Goal: Information Seeking & Learning: Learn about a topic

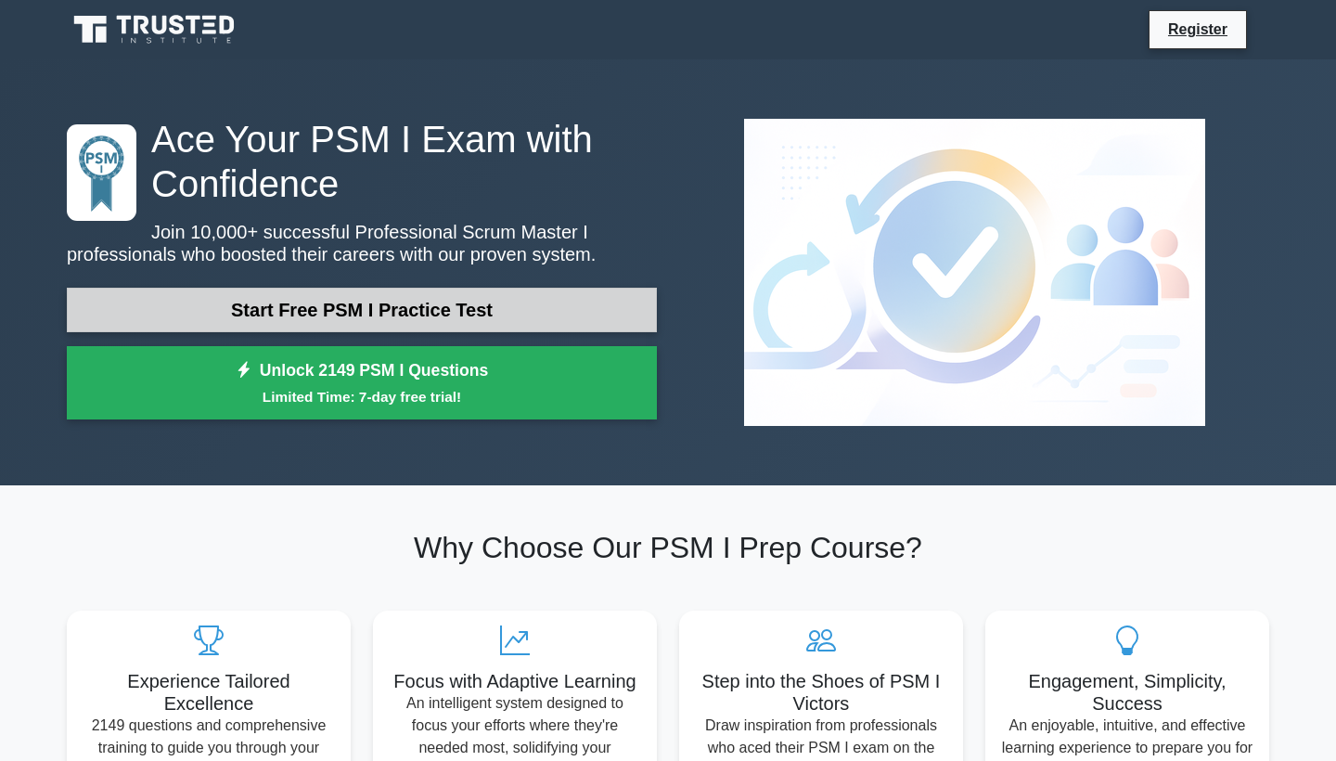
click at [478, 317] on link "Start Free PSM I Practice Test" at bounding box center [362, 310] width 590 height 45
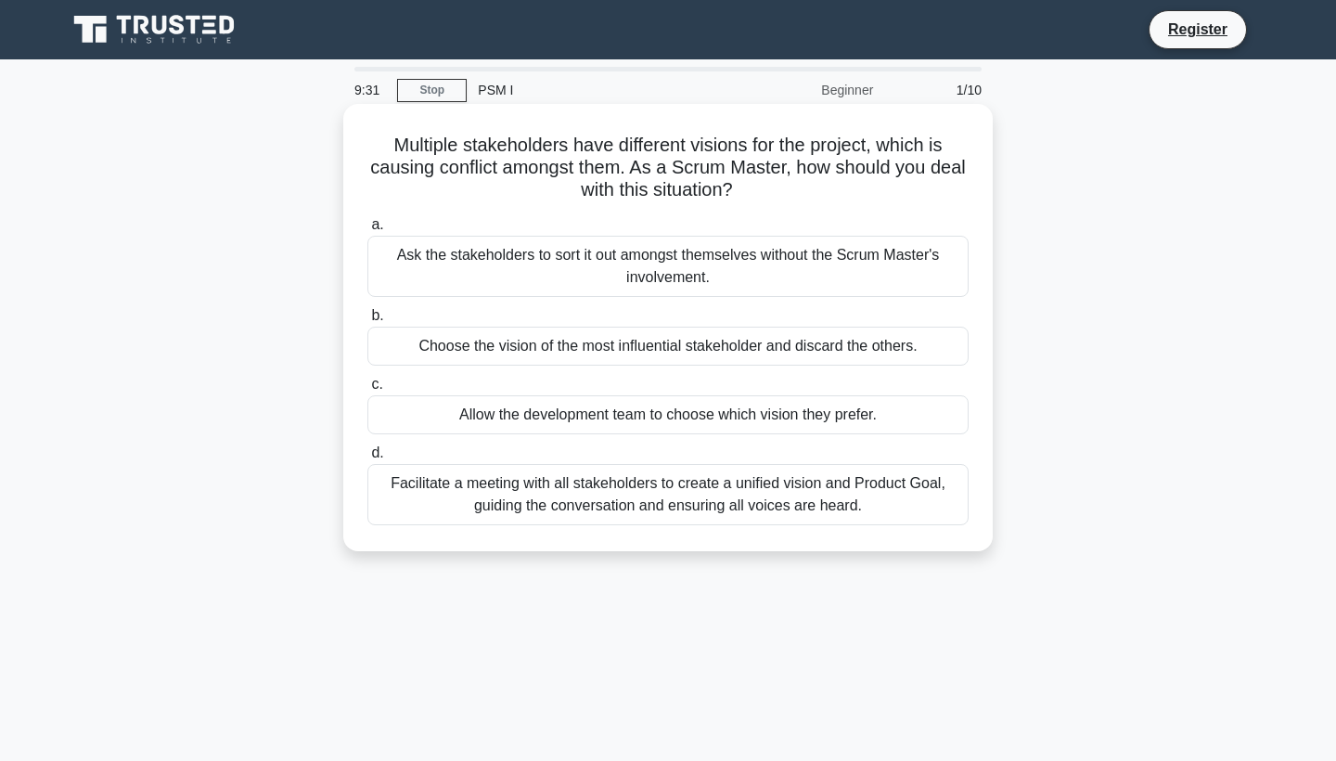
click at [832, 491] on div "Facilitate a meeting with all stakeholders to create a unified vision and Produ…" at bounding box center [667, 494] width 601 height 61
click at [367, 459] on input "d. Facilitate a meeting with all stakeholders to create a unified vision and Pr…" at bounding box center [367, 453] width 0 height 12
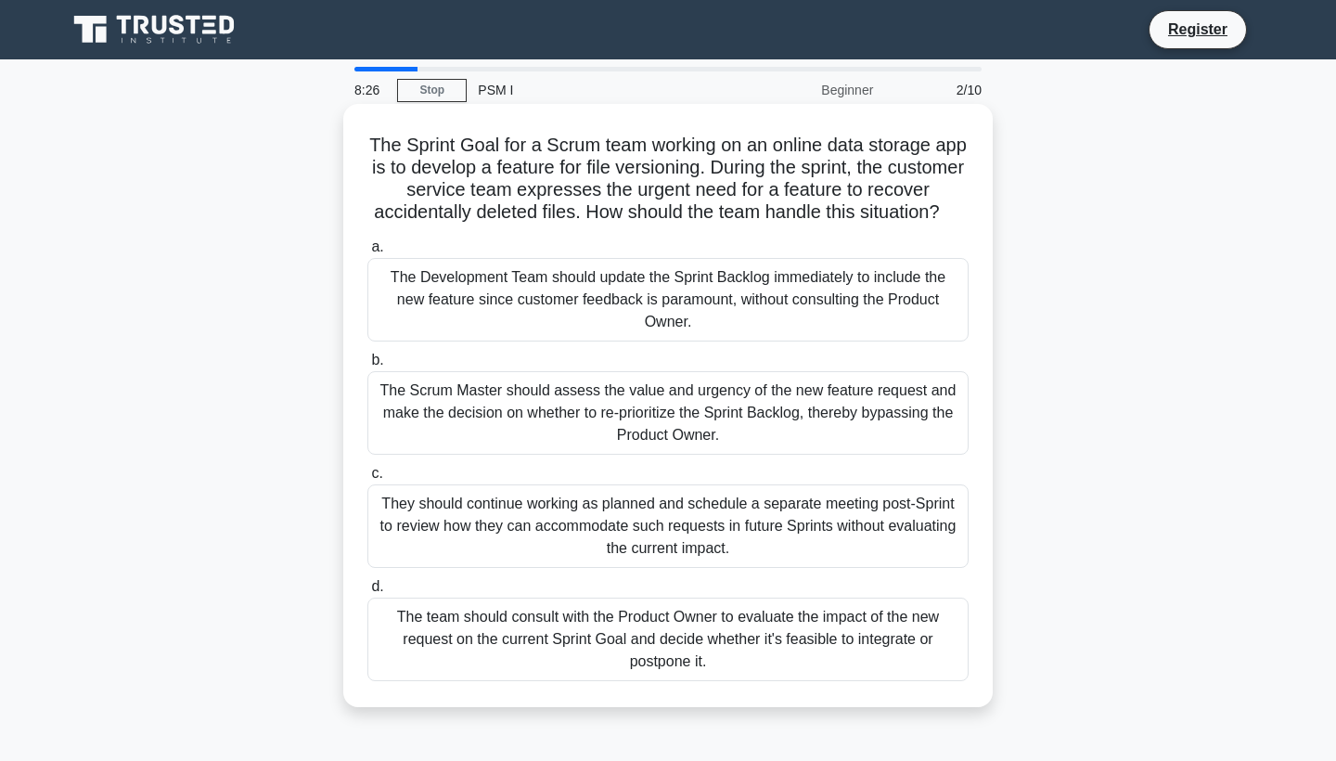
click at [868, 624] on div "The team should consult with the Product Owner to evaluate the impact of the ne…" at bounding box center [667, 640] width 601 height 84
click at [367, 593] on input "d. The team should consult with the Product Owner to evaluate the impact of the…" at bounding box center [367, 587] width 0 height 12
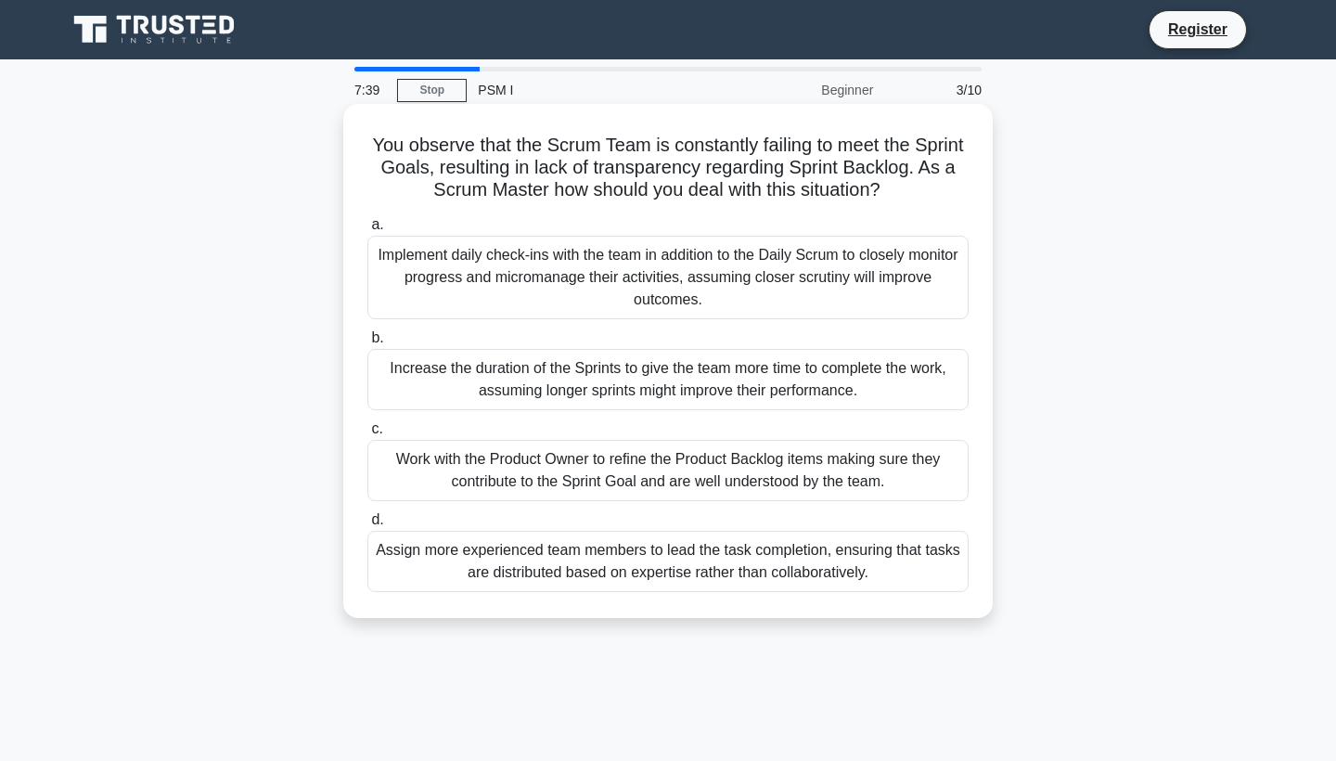
click at [702, 475] on div "Work with the Product Owner to refine the Product Backlog items making sure the…" at bounding box center [667, 470] width 601 height 61
click at [367, 435] on input "c. Work with the Product Owner to refine the Product Backlog items making sure …" at bounding box center [367, 429] width 0 height 12
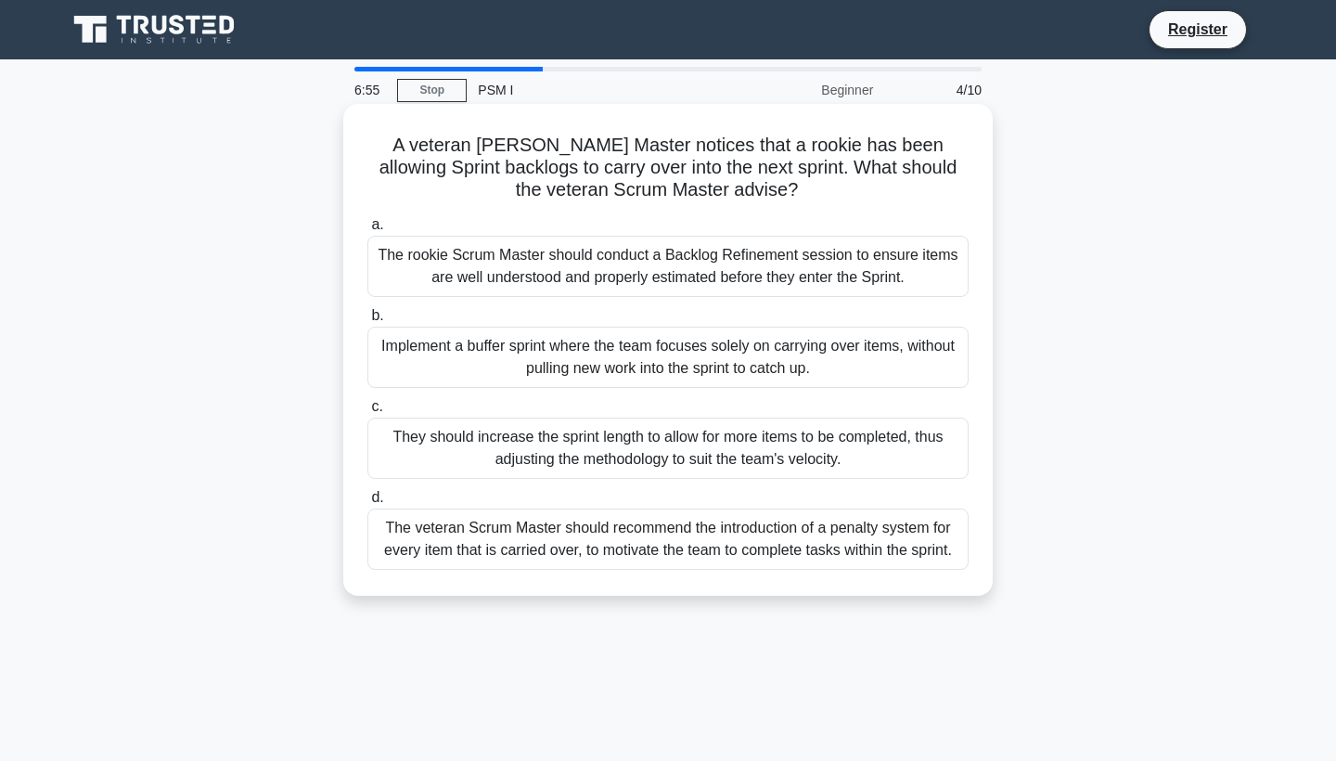
click at [701, 252] on div "The rookie Scrum Master should conduct a Backlog Refinement session to ensure i…" at bounding box center [667, 266] width 601 height 61
click at [367, 231] on input "a. The rookie Scrum Master should conduct a Backlog Refinement session to ensur…" at bounding box center [367, 225] width 0 height 12
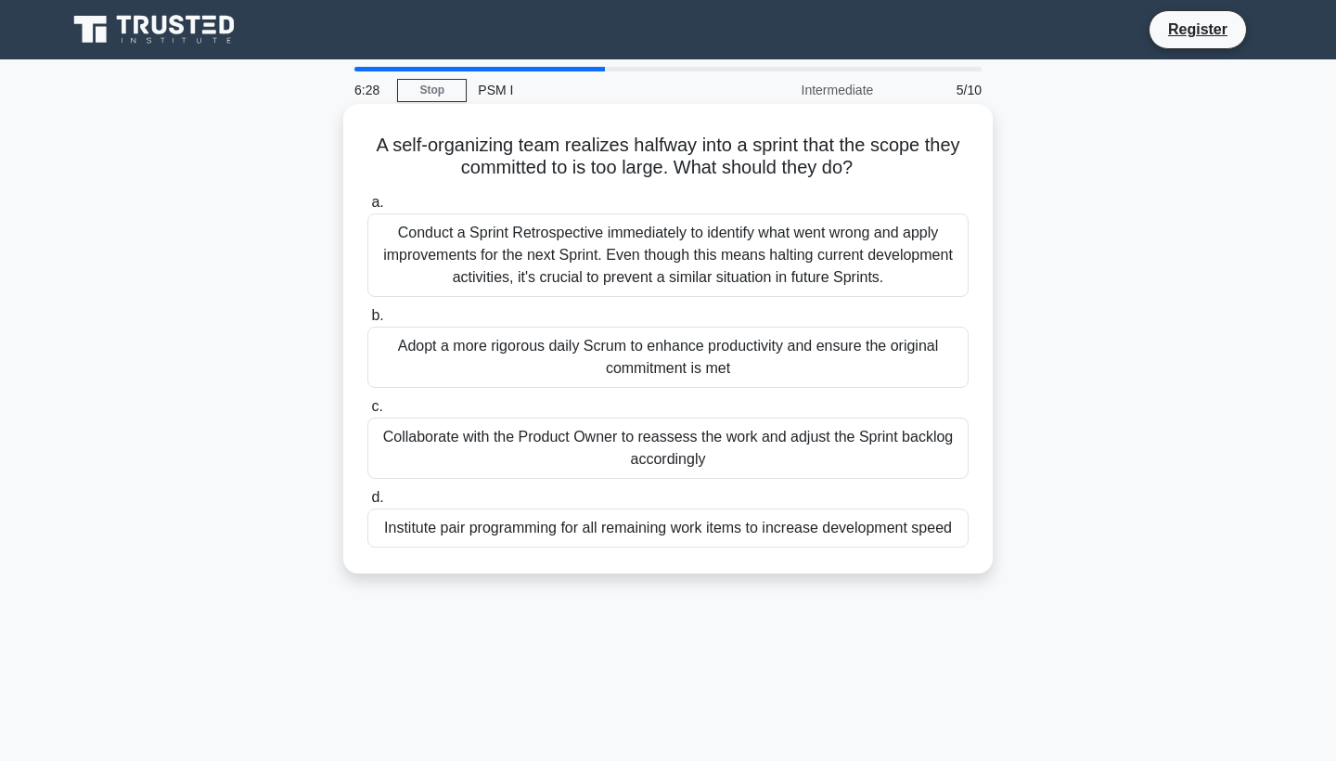
click at [865, 450] on div "Collaborate with the Product Owner to reassess the work and adjust the Sprint b…" at bounding box center [667, 448] width 601 height 61
click at [367, 413] on input "c. Collaborate with the Product Owner to reassess the work and adjust the Sprin…" at bounding box center [367, 407] width 0 height 12
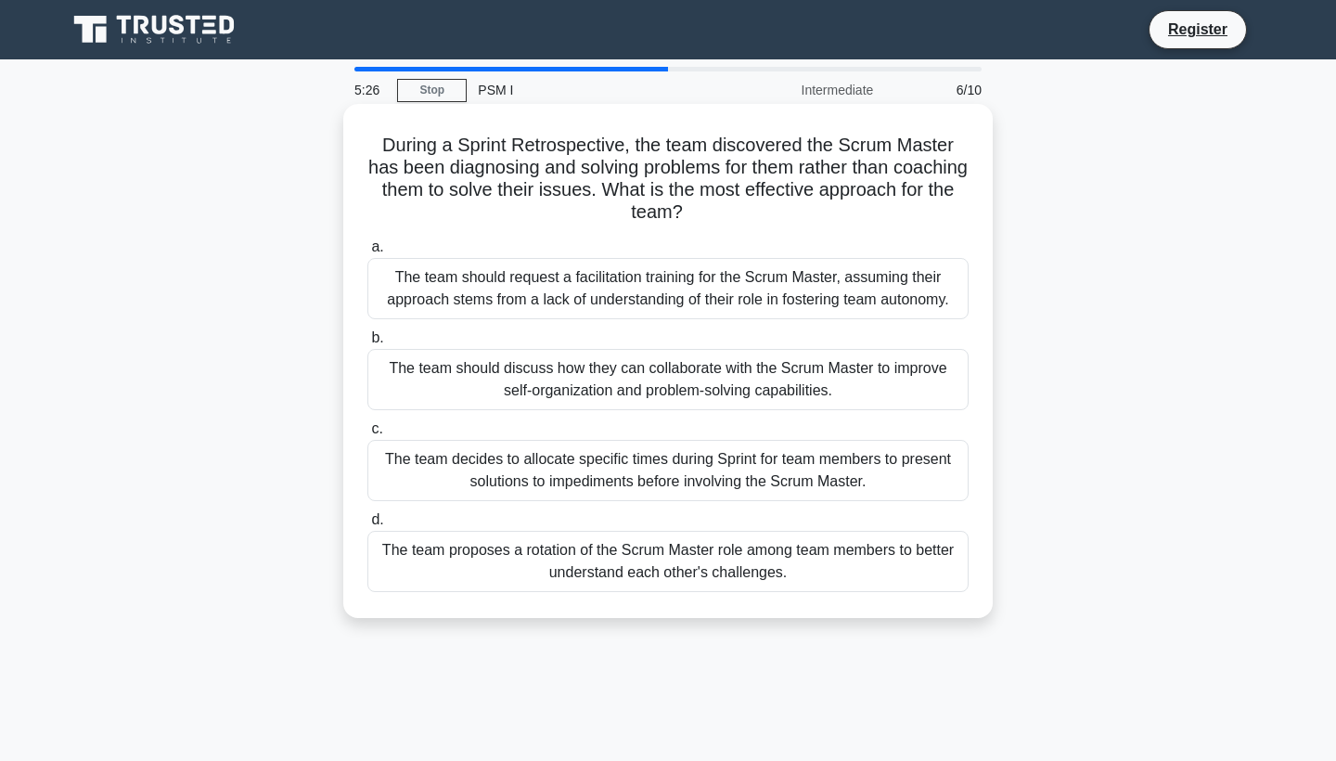
click at [639, 376] on div "The team should discuss how they can collaborate with the Scrum Master to impro…" at bounding box center [667, 379] width 601 height 61
click at [367, 344] on input "b. The team should discuss how they can collaborate with the Scrum Master to im…" at bounding box center [367, 338] width 0 height 12
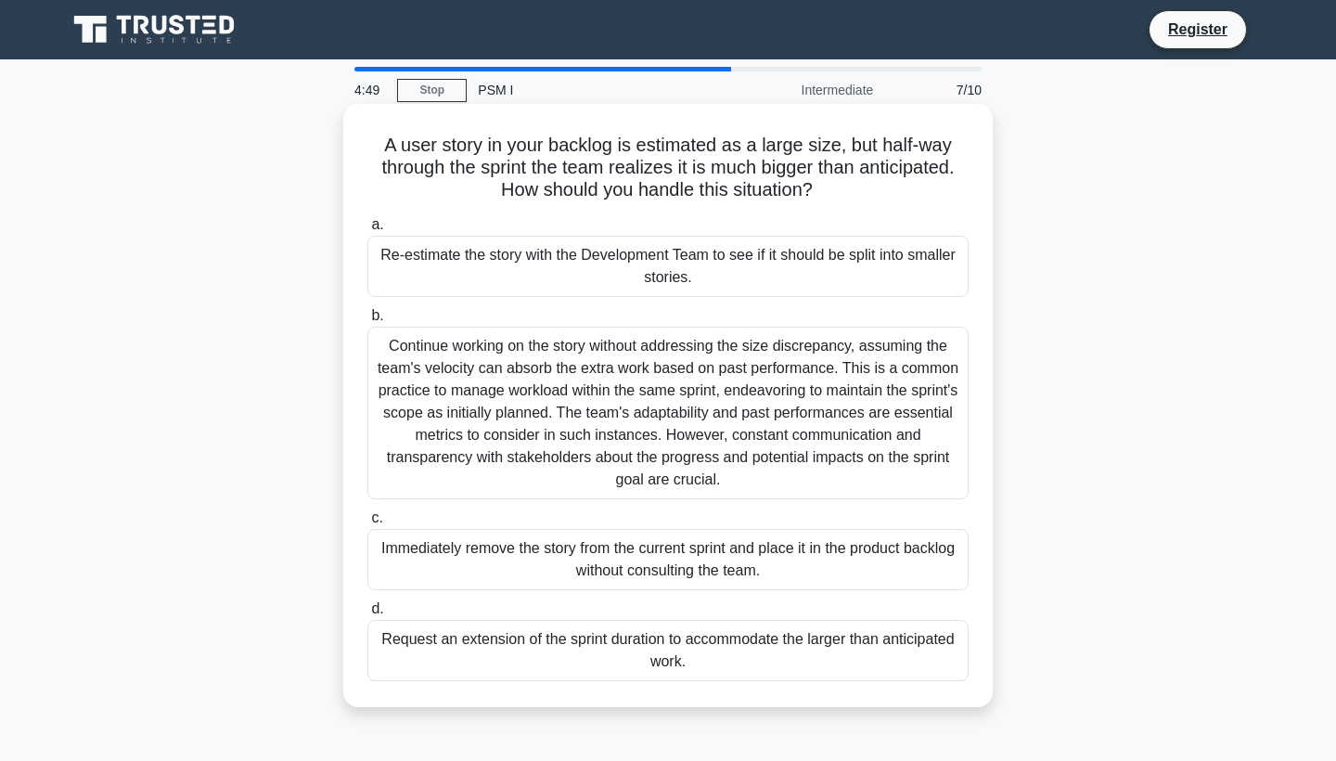
click at [781, 263] on div "Re-estimate the story with the Development Team to see if it should be split in…" at bounding box center [667, 266] width 601 height 61
click at [367, 231] on input "a. Re-estimate the story with the Development Team to see if it should be split…" at bounding box center [367, 225] width 0 height 12
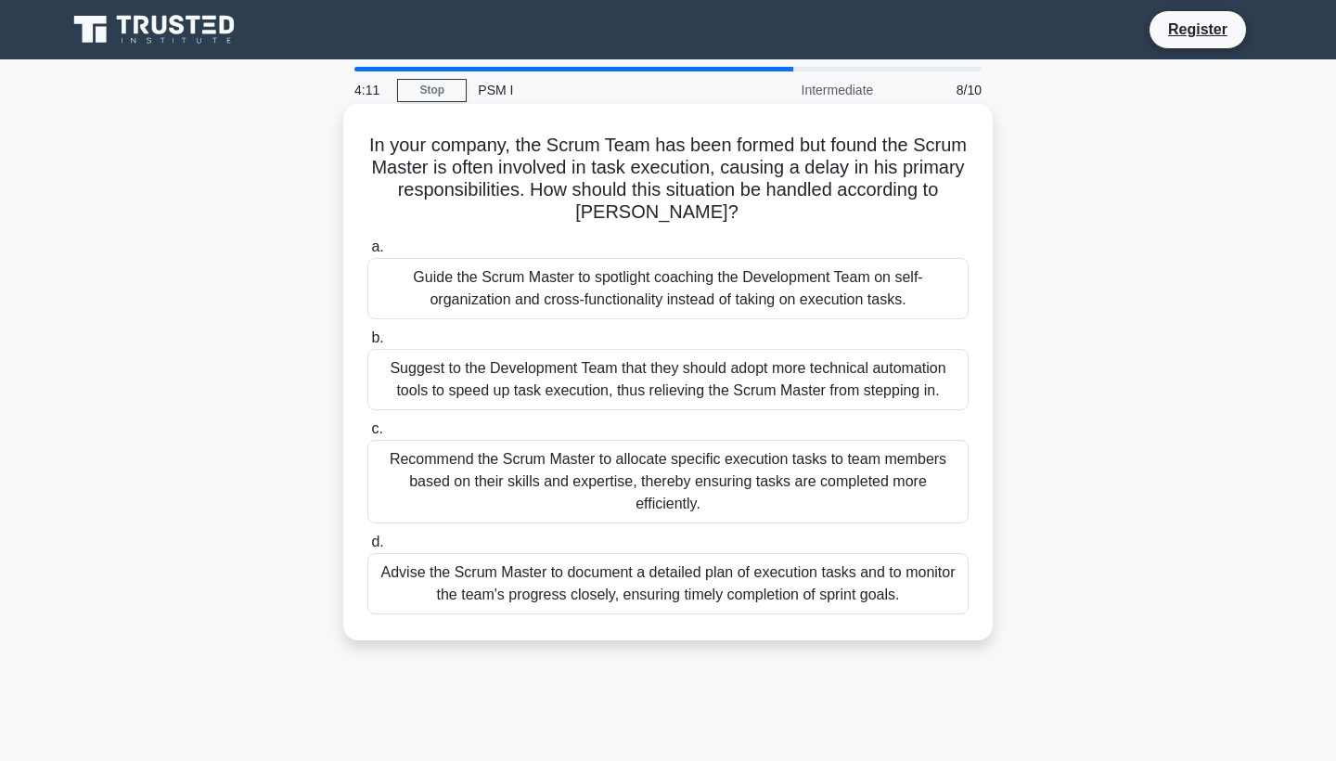
click at [793, 287] on div "Guide the Scrum Master to spotlight coaching the Development Team on self-organ…" at bounding box center [667, 288] width 601 height 61
click at [367, 253] on input "a. Guide the Scrum Master to spotlight coaching the Development Team on self-or…" at bounding box center [367, 247] width 0 height 12
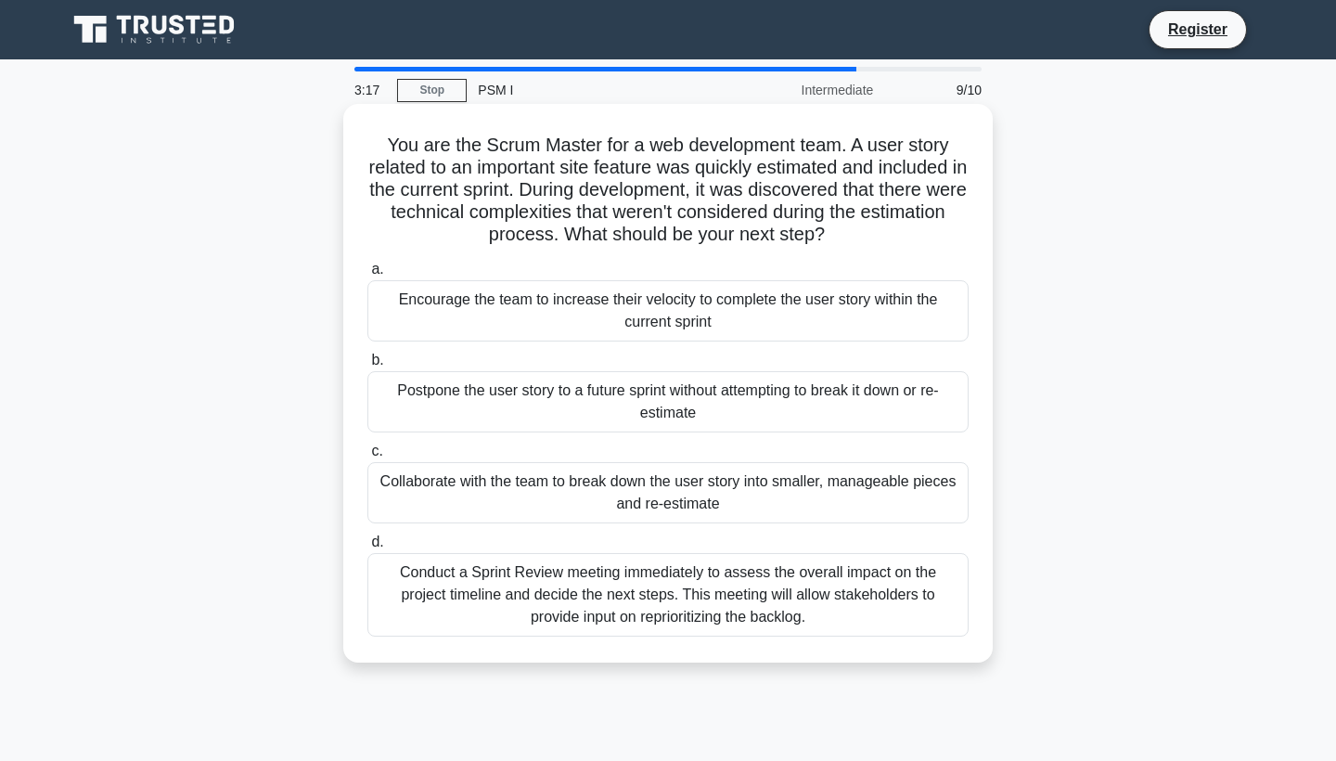
click at [848, 480] on div "Collaborate with the team to break down the user story into smaller, manageable…" at bounding box center [667, 492] width 601 height 61
click at [367, 457] on input "c. Collaborate with the team to break down the user story into smaller, managea…" at bounding box center [367, 451] width 0 height 12
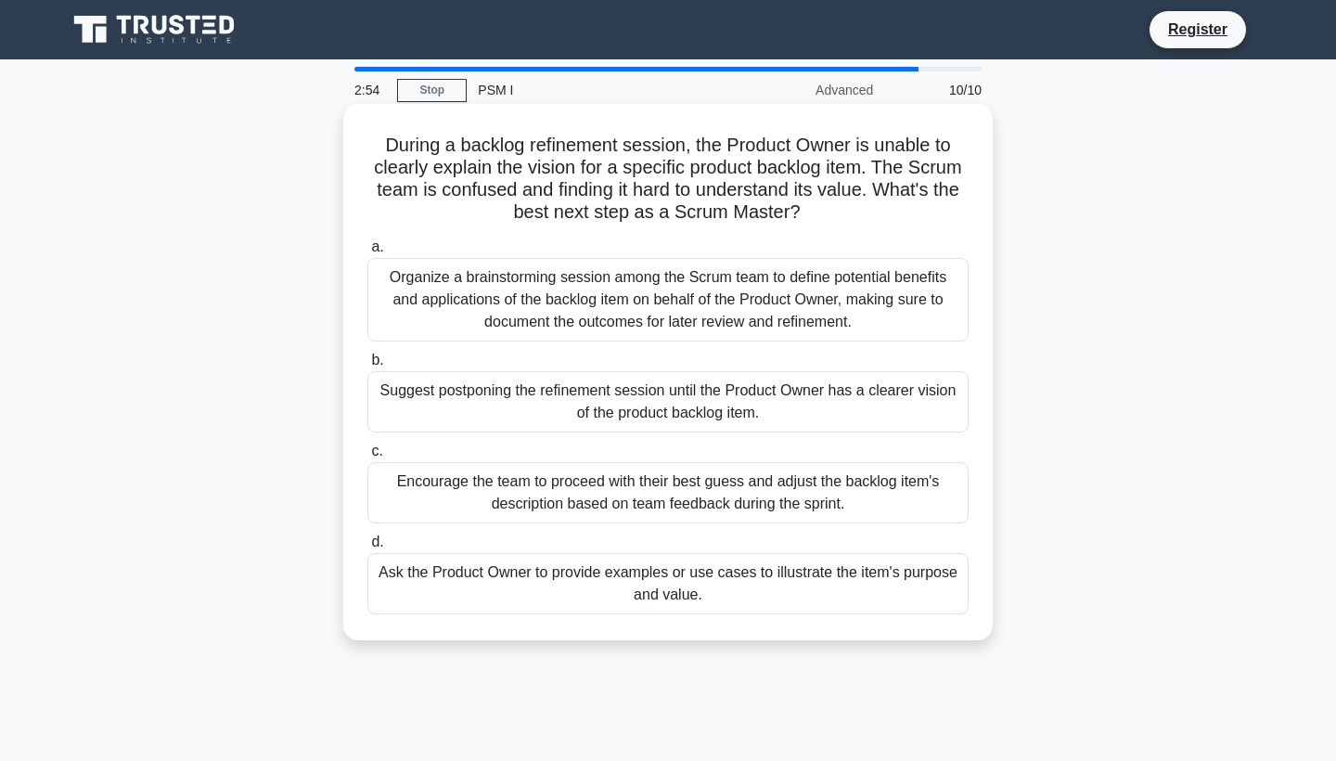
click at [906, 314] on div "Organize a brainstorming session among the Scrum team to define potential benef…" at bounding box center [667, 300] width 601 height 84
click at [367, 253] on input "a. Organize a brainstorming session among the Scrum team to define potential be…" at bounding box center [367, 247] width 0 height 12
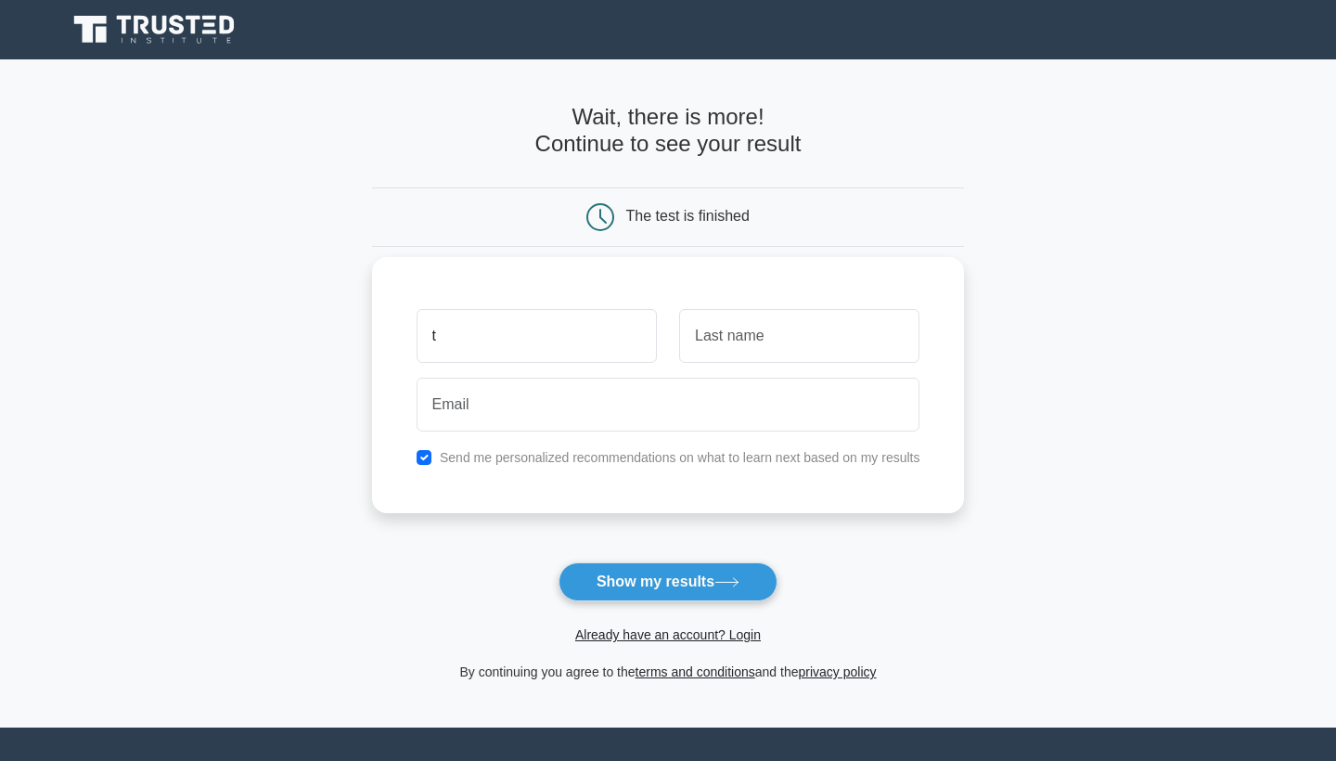
type input "t"
type input "k"
click at [442, 569] on form "Wait, there is more! Continue to see your result The test is finished t k" at bounding box center [668, 393] width 593 height 579
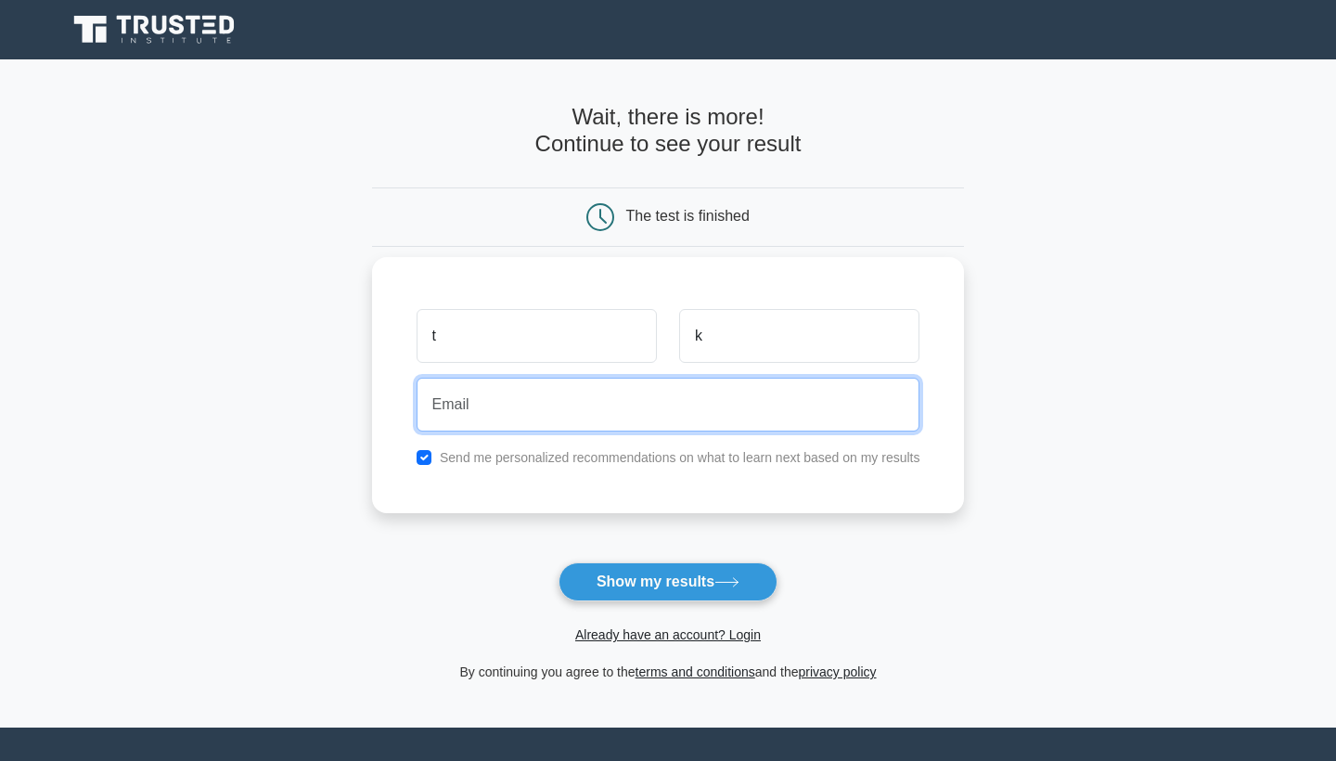
click at [452, 395] on input "email" at bounding box center [669, 405] width 504 height 54
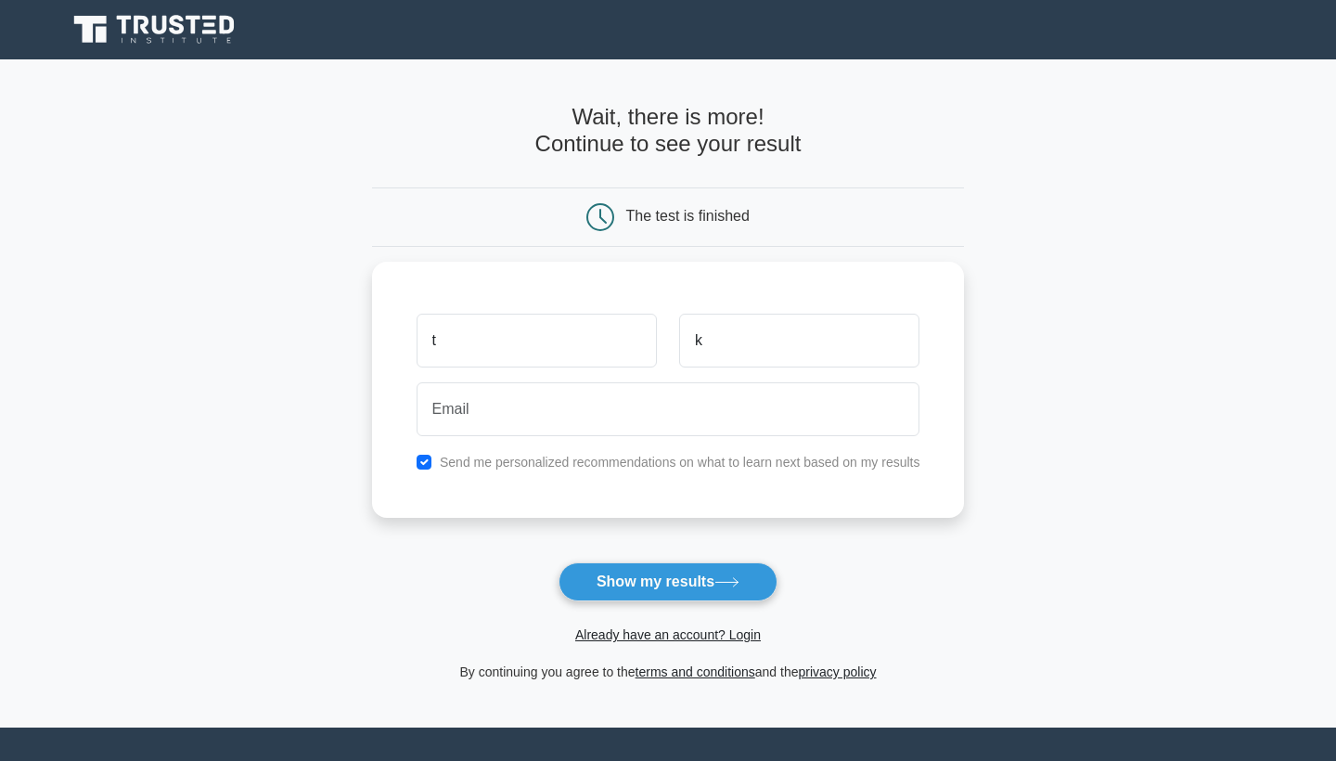
click at [468, 587] on form "Wait, there is more! Continue to see your result The test is finished t k" at bounding box center [668, 393] width 593 height 579
click at [426, 459] on input "checkbox" at bounding box center [424, 457] width 15 height 15
checkbox input "false"
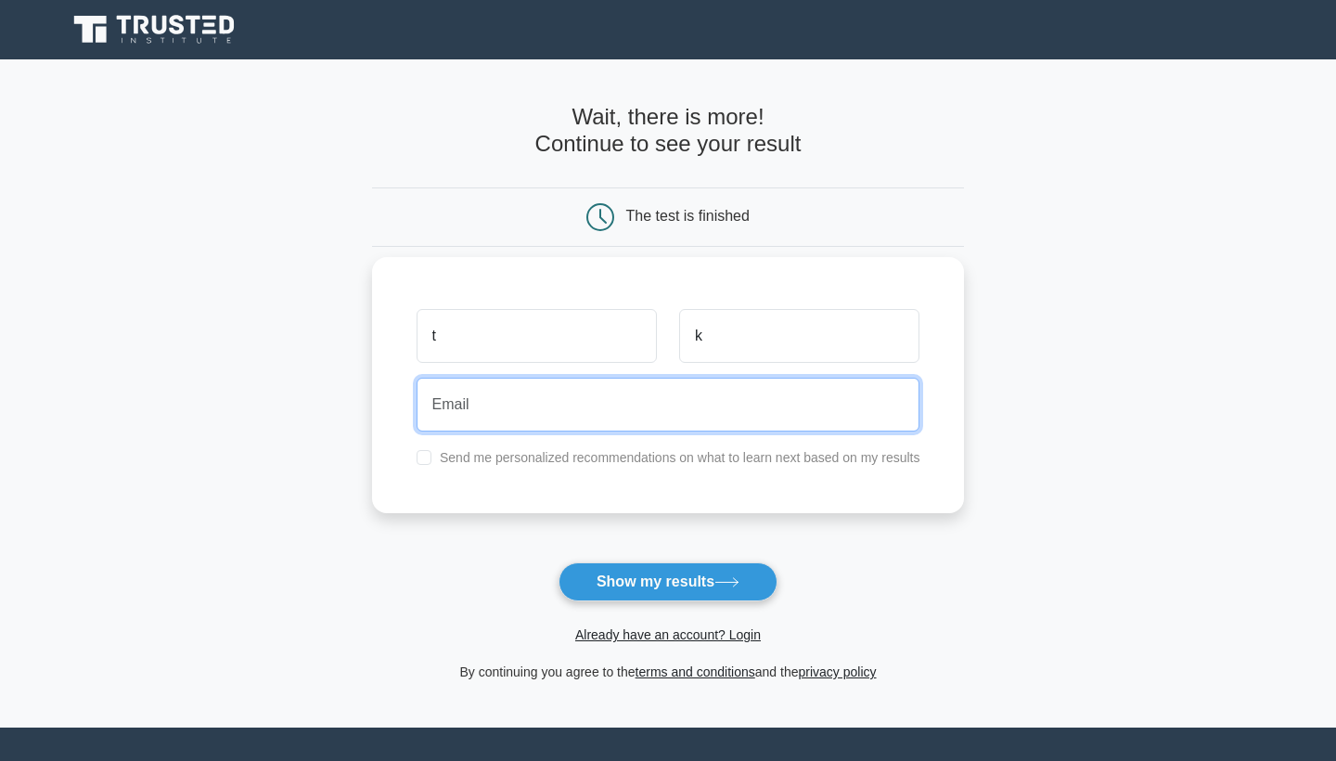
click at [474, 412] on input "email" at bounding box center [669, 405] width 504 height 54
click at [514, 402] on input "kintoyekasie.com" at bounding box center [669, 405] width 504 height 54
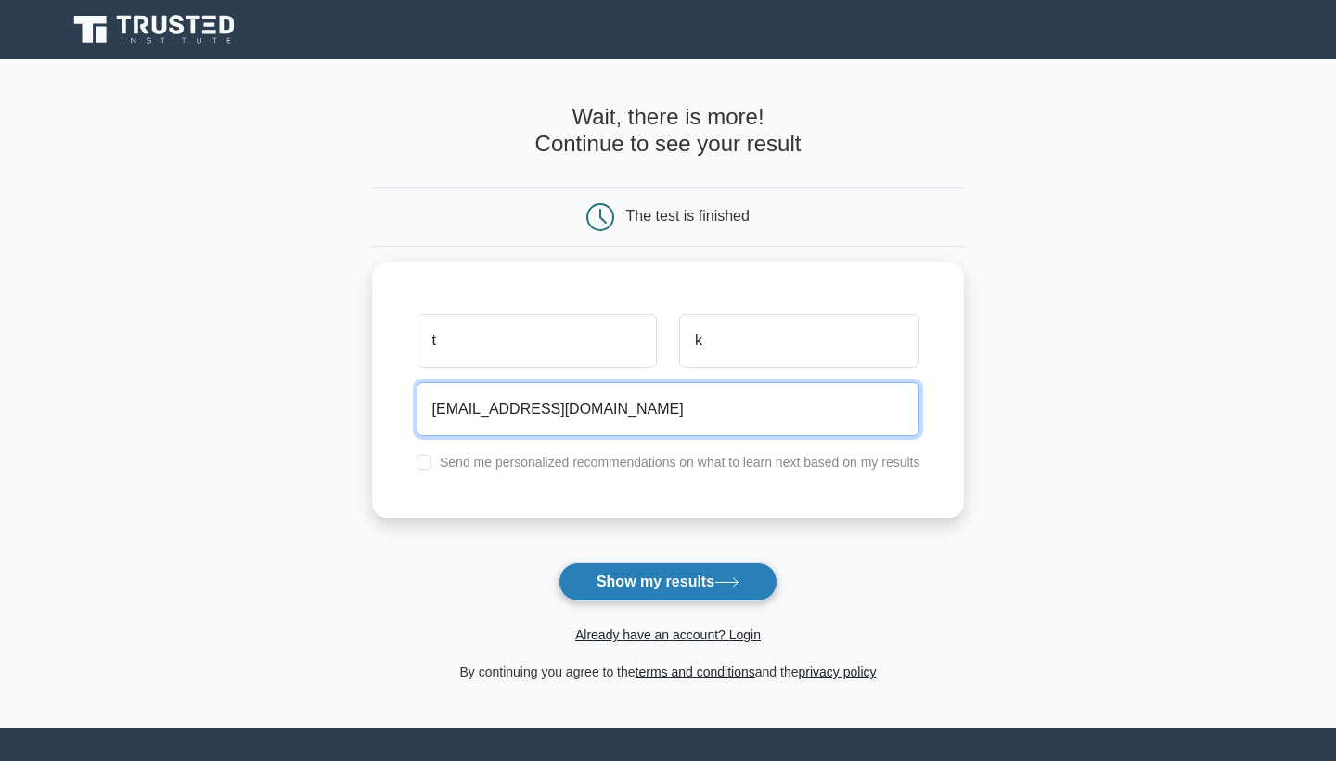
type input "kintoyekasie@gmail.com"
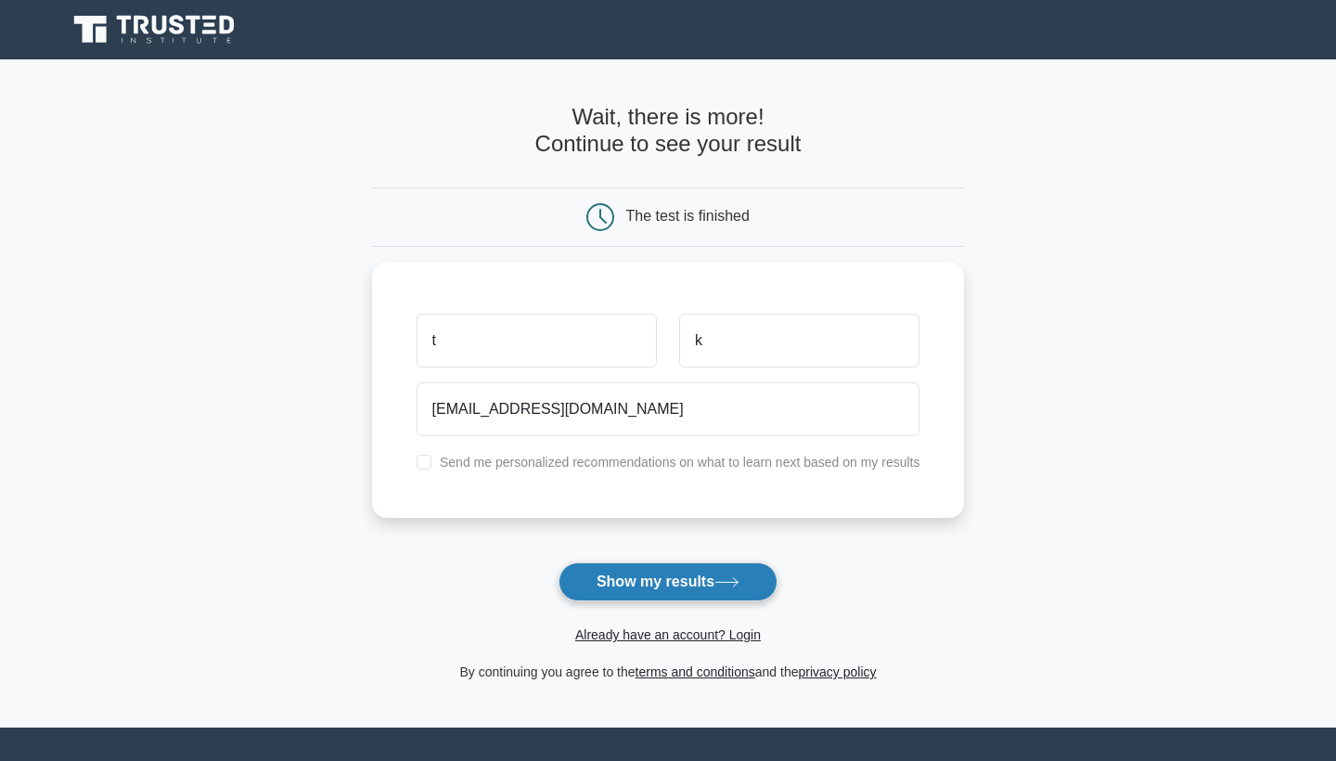
click at [610, 584] on button "Show my results" at bounding box center [668, 581] width 219 height 39
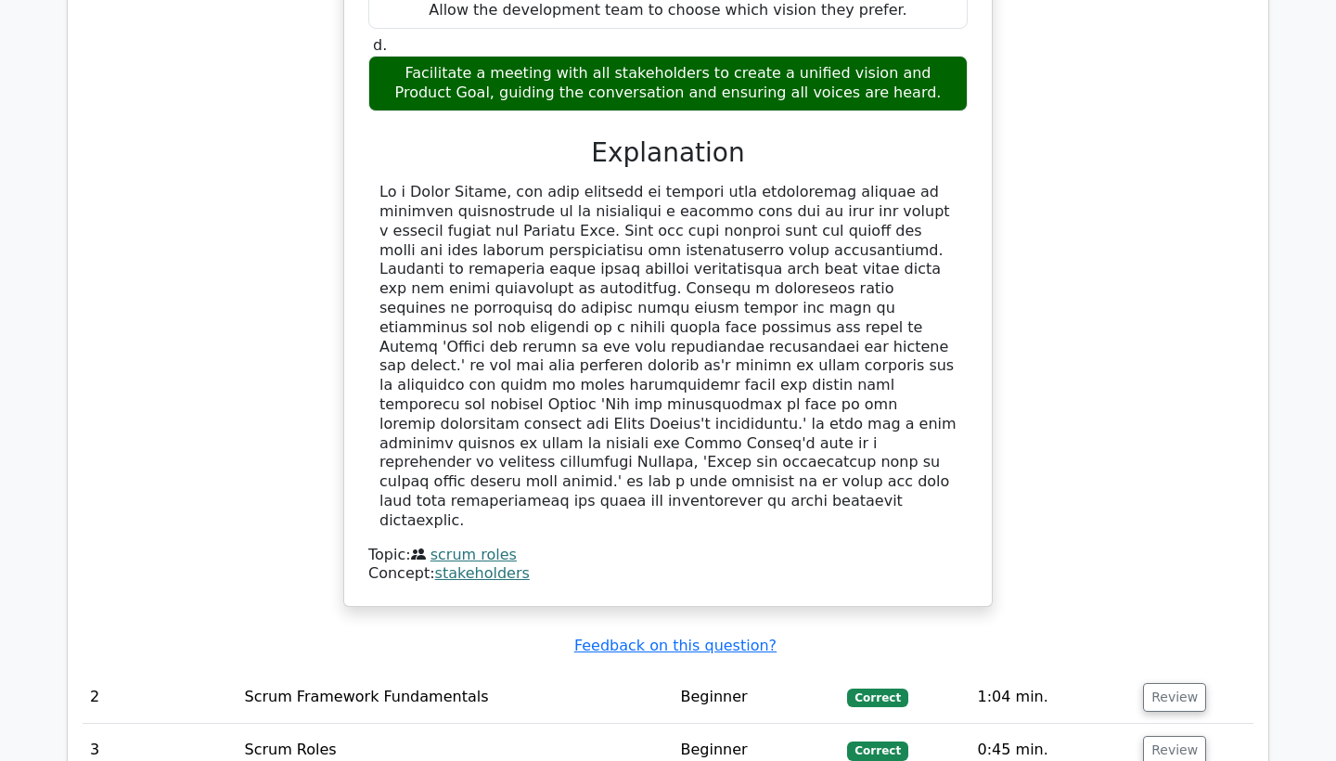
scroll to position [2012, 0]
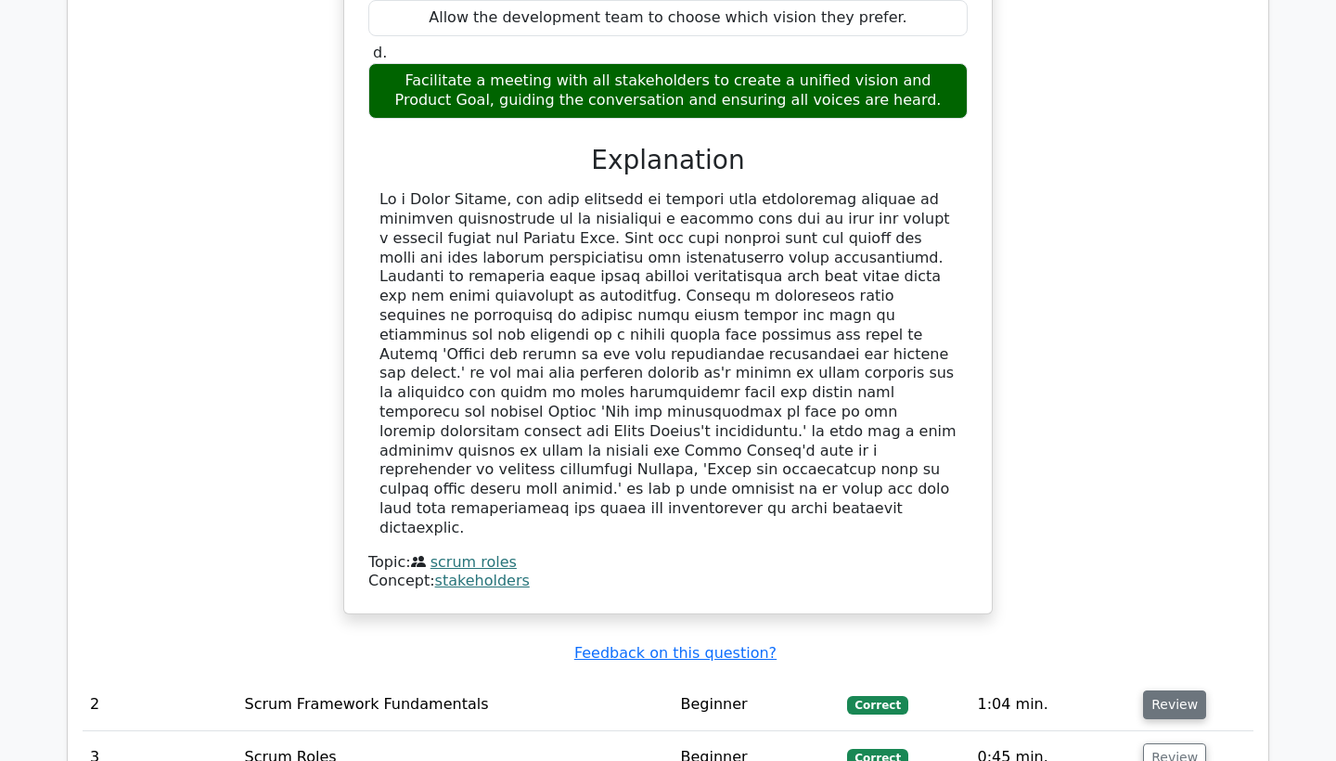
click at [1155, 690] on button "Review" at bounding box center [1174, 704] width 63 height 29
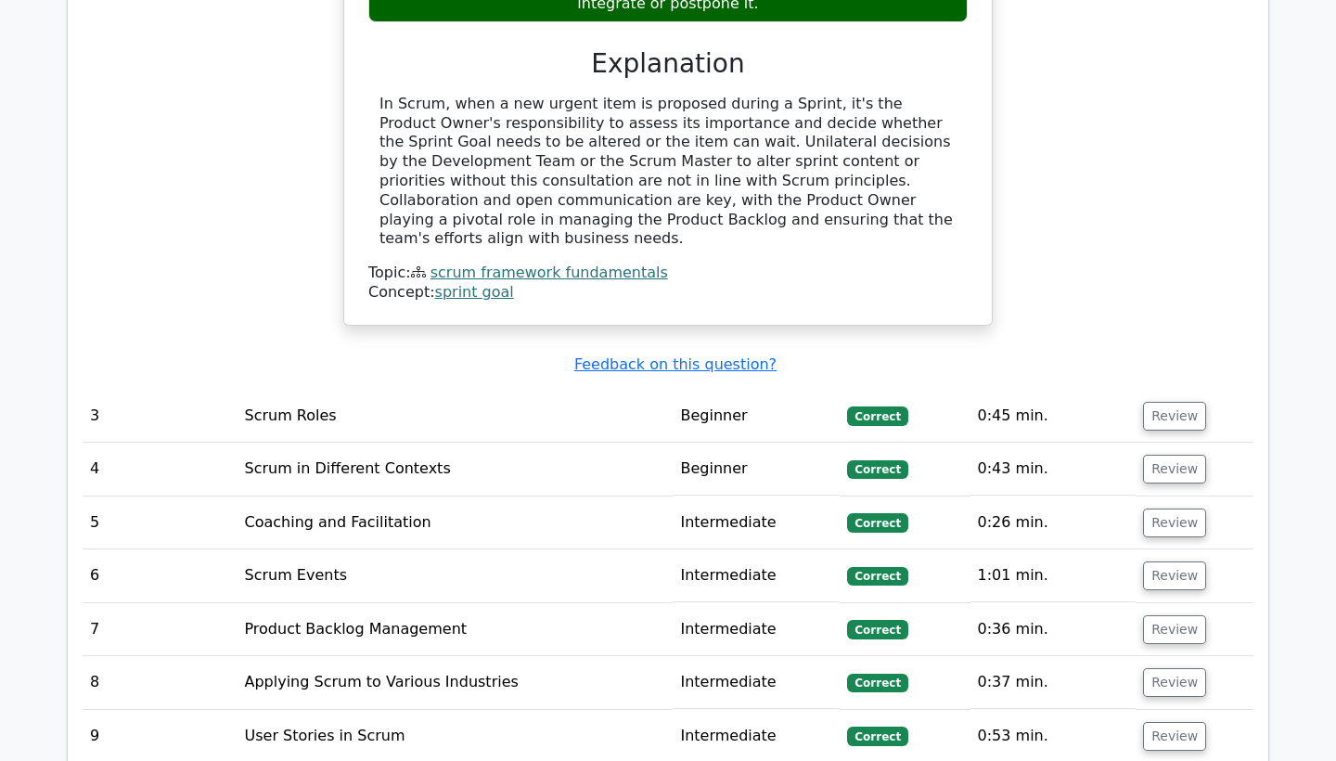
scroll to position [3337, 0]
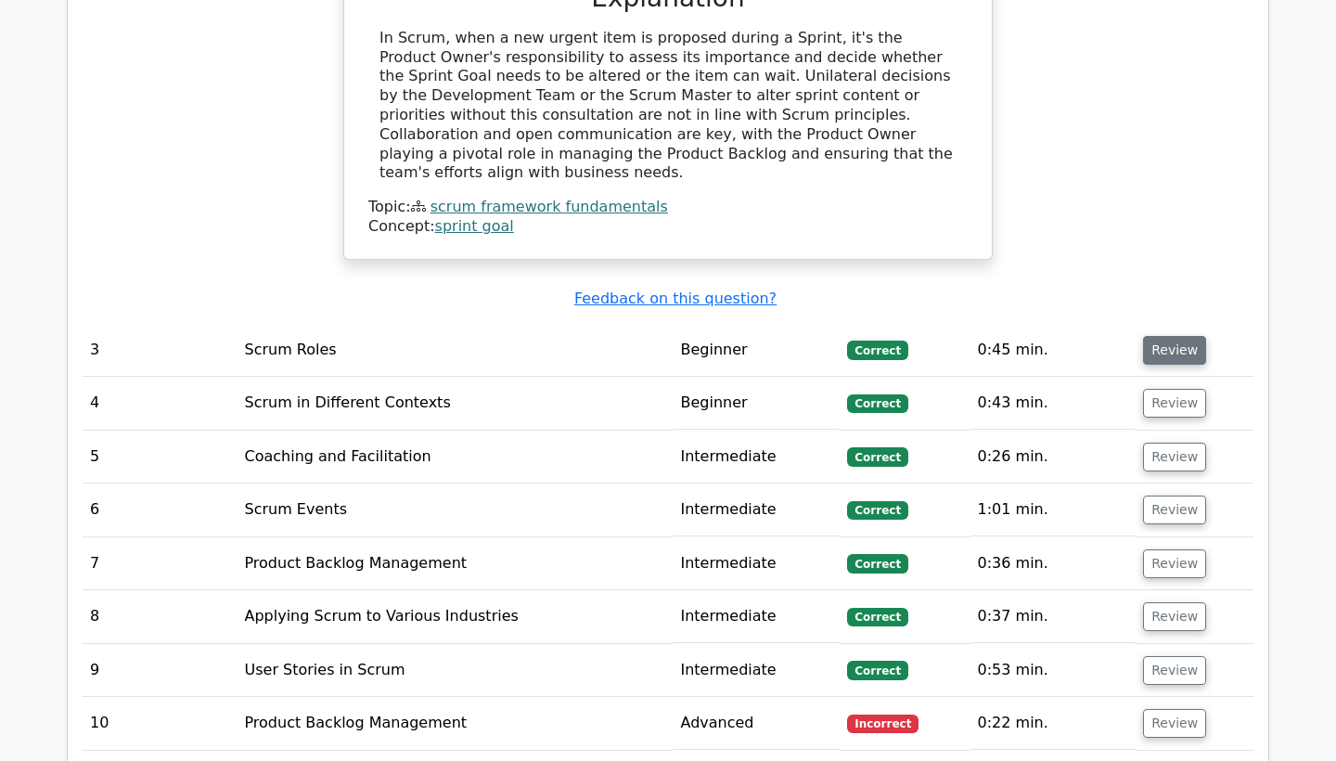
click at [1170, 336] on button "Review" at bounding box center [1174, 350] width 63 height 29
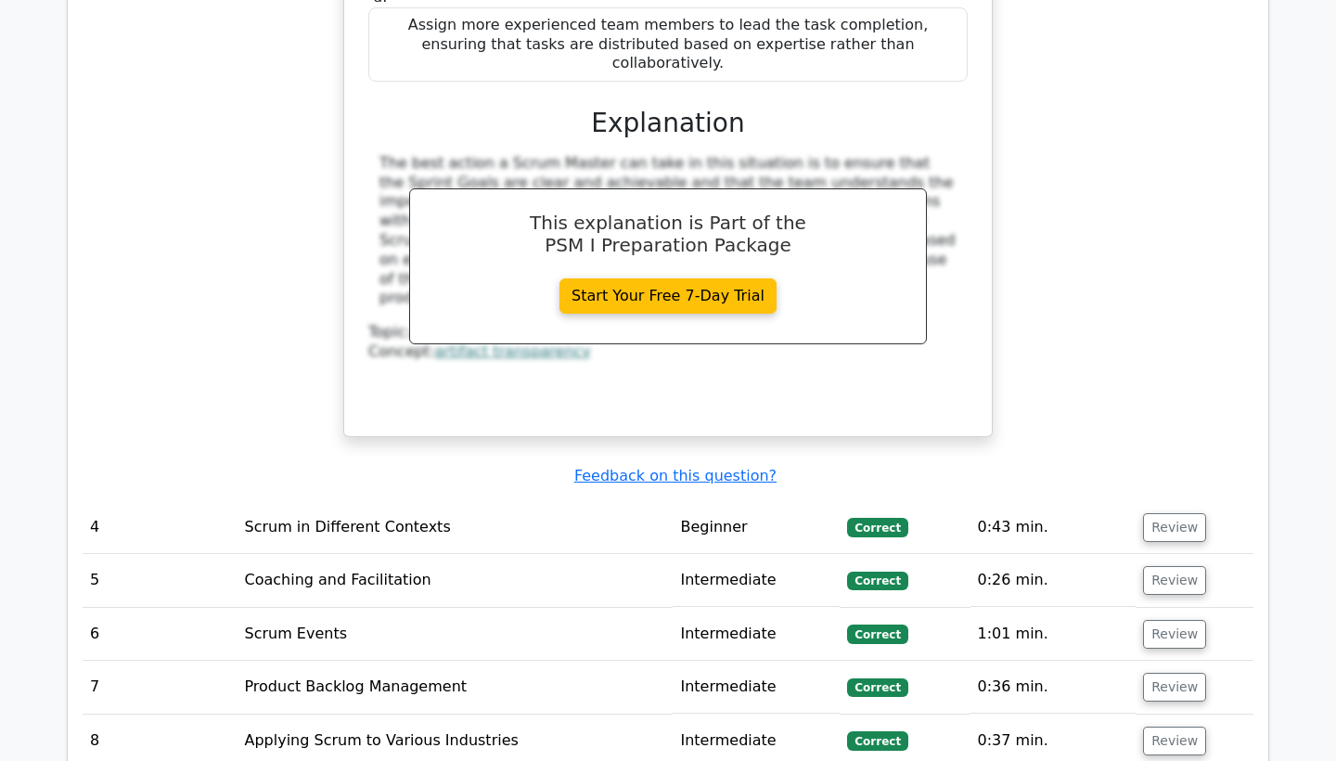
scroll to position [4126, 0]
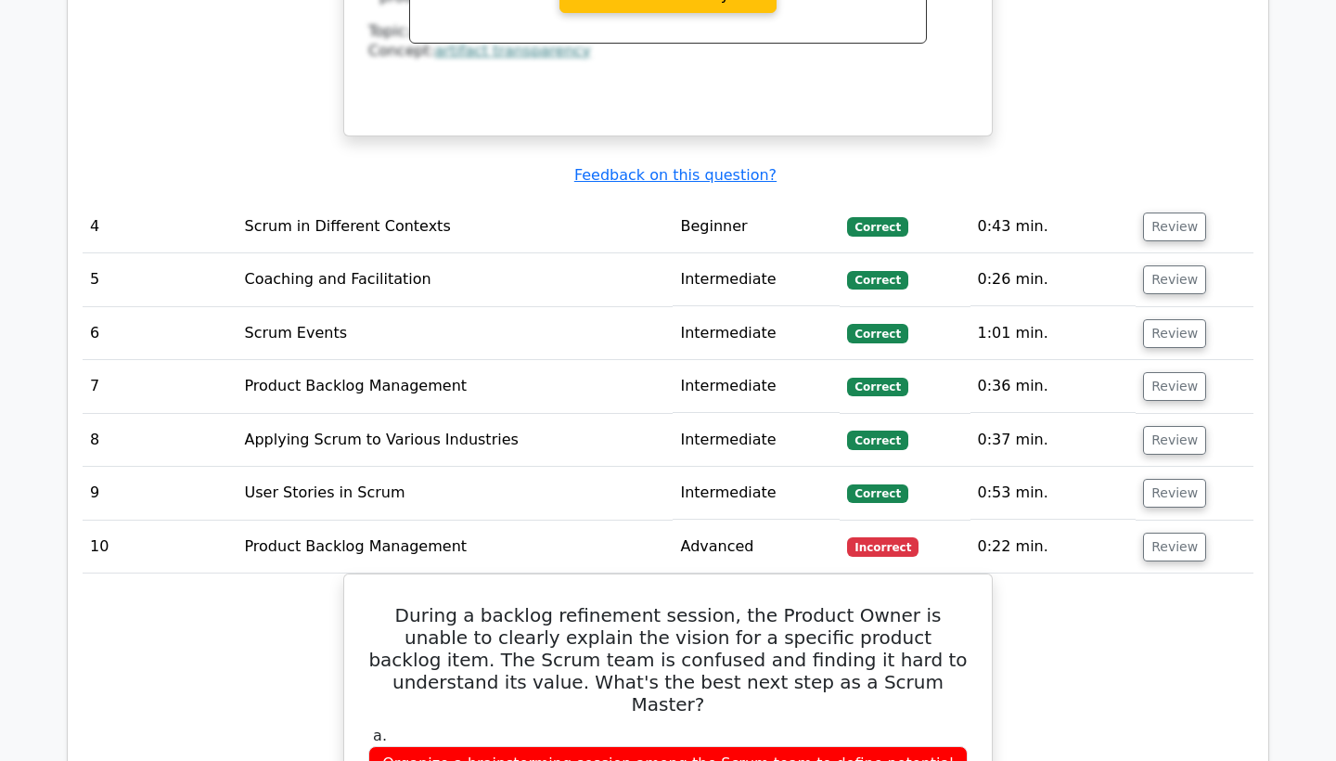
scroll to position [4413, 0]
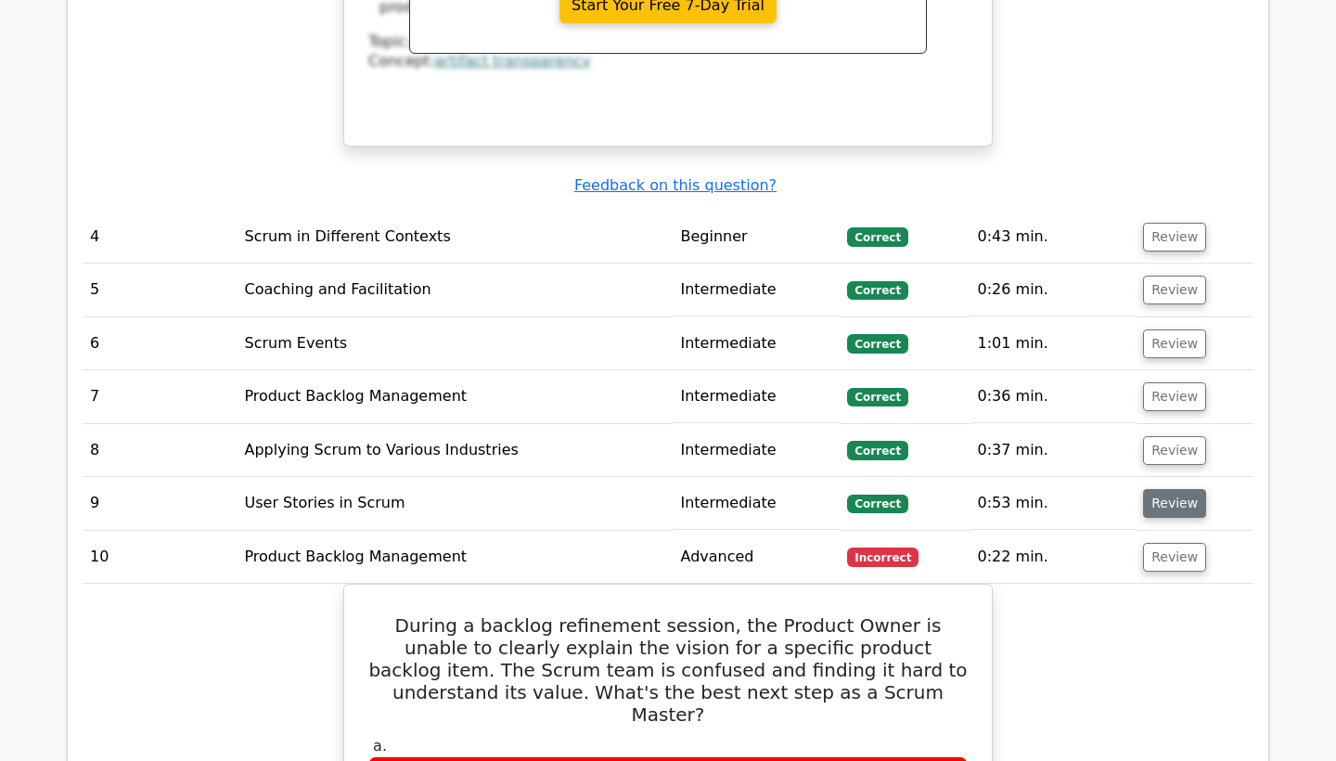
click at [1172, 489] on button "Review" at bounding box center [1174, 503] width 63 height 29
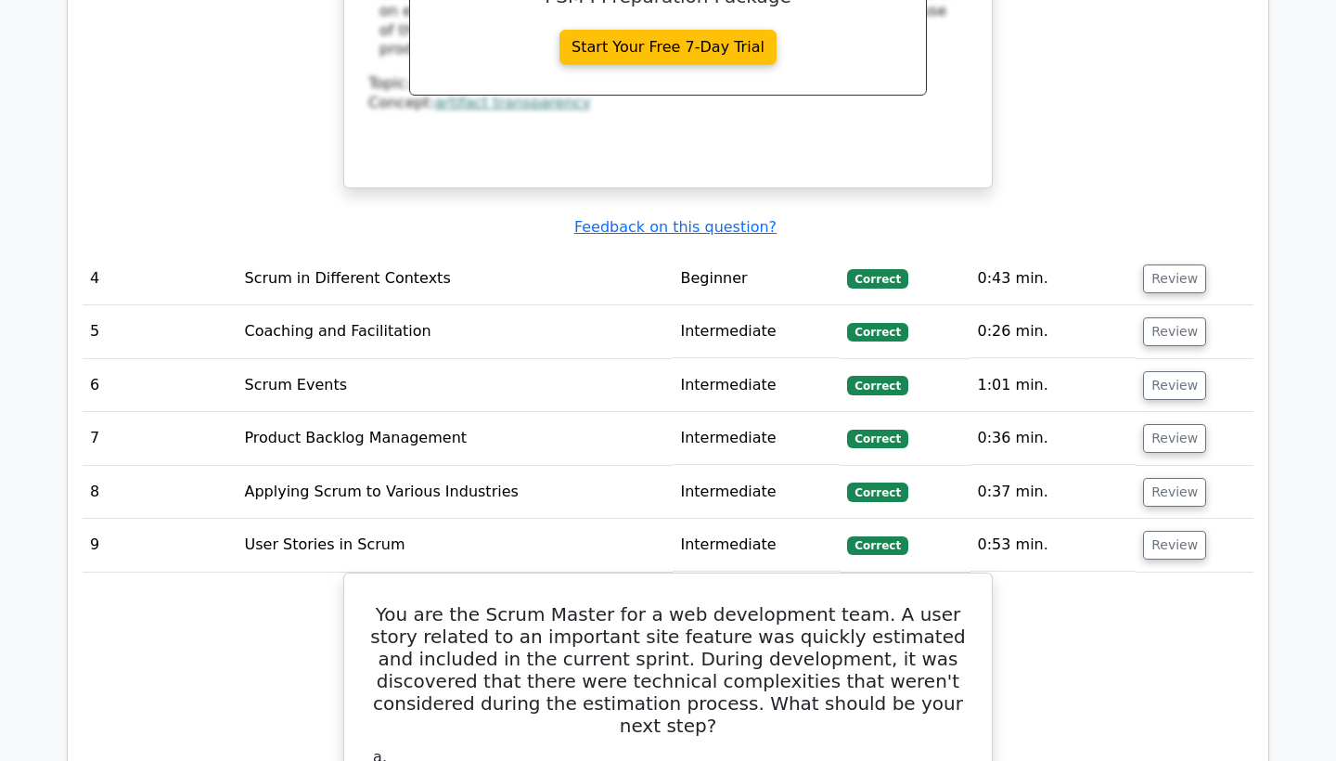
scroll to position [4366, 0]
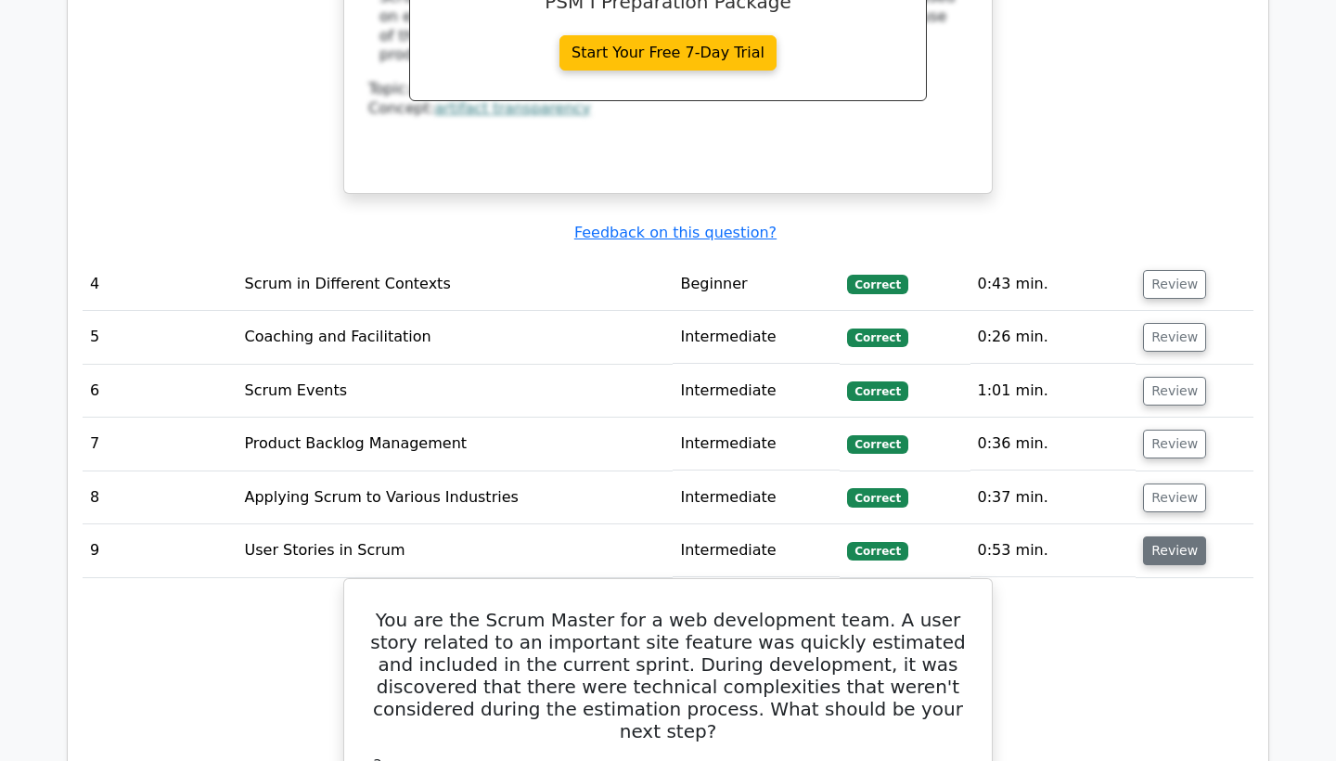
click at [1160, 536] on button "Review" at bounding box center [1174, 550] width 63 height 29
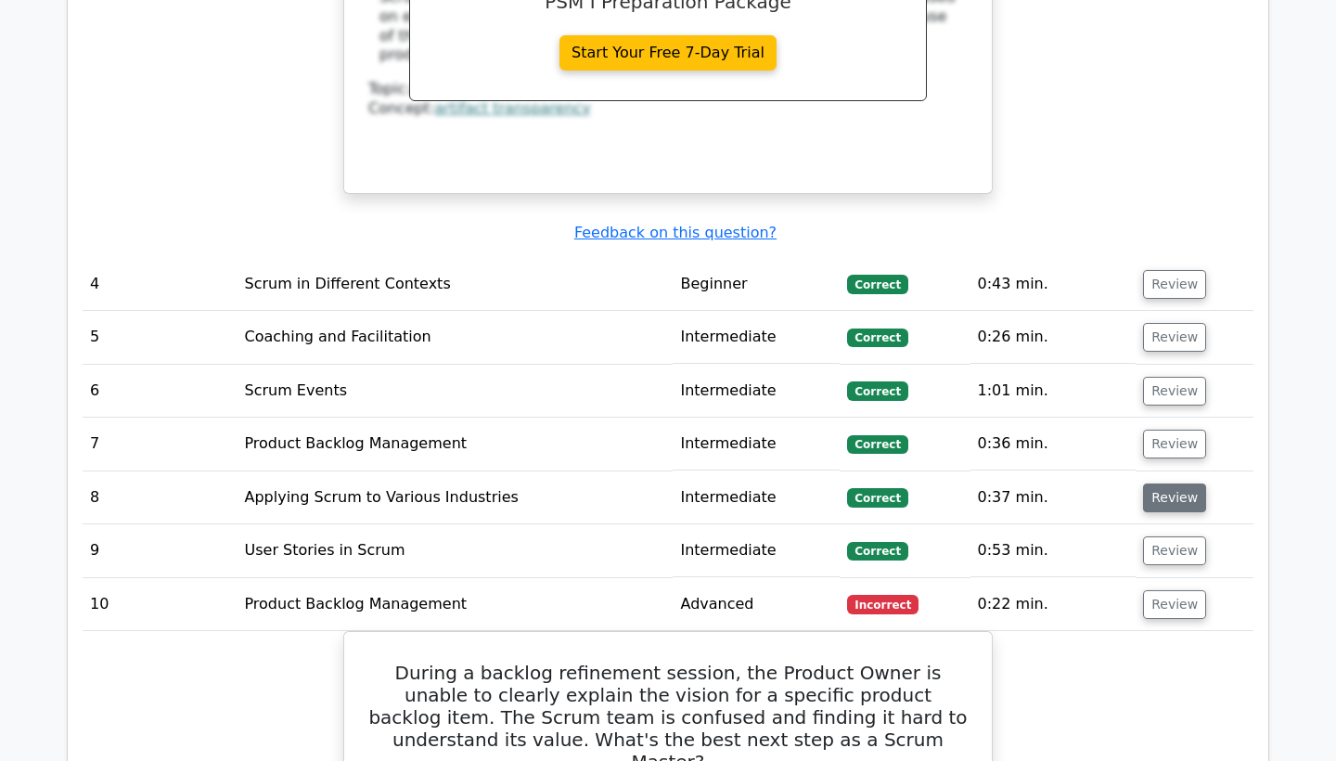
click at [1155, 483] on button "Review" at bounding box center [1174, 497] width 63 height 29
click at [1167, 483] on button "Review" at bounding box center [1174, 497] width 63 height 29
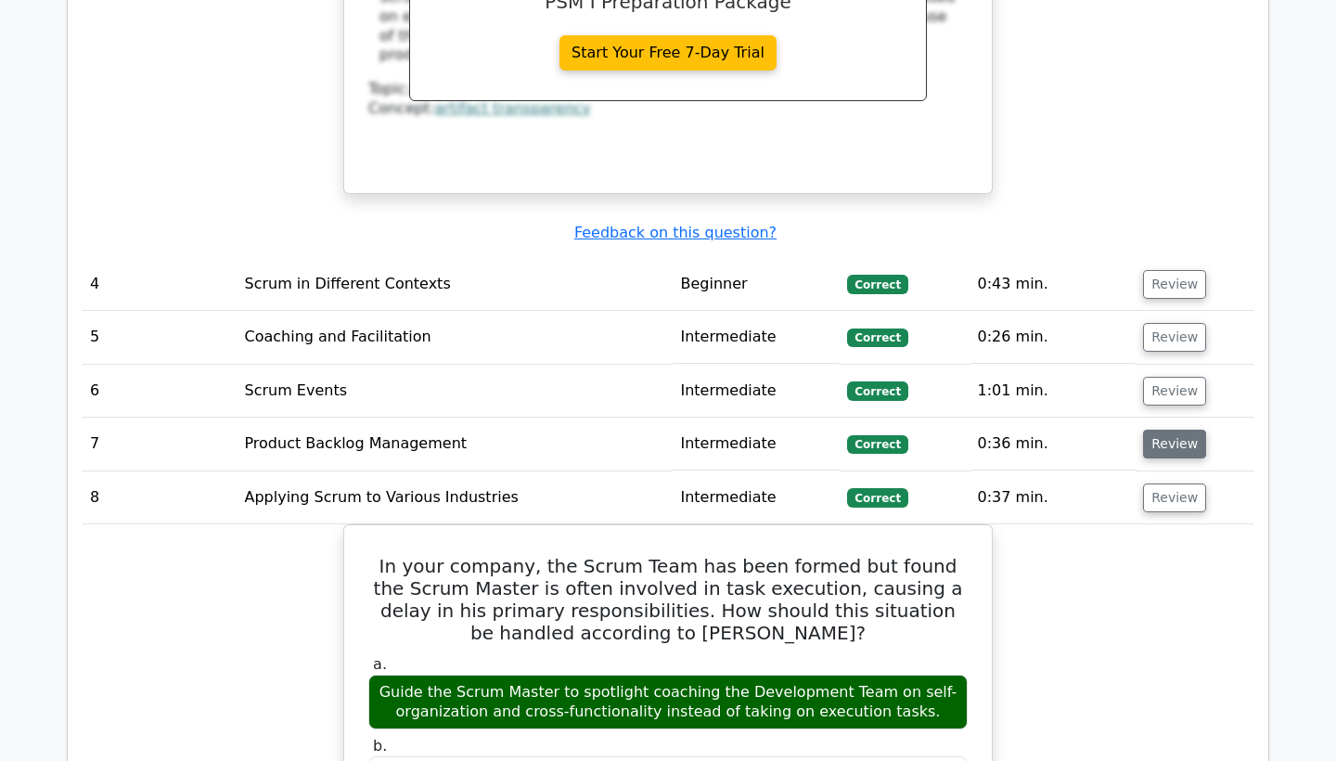
click at [1169, 430] on button "Review" at bounding box center [1174, 444] width 63 height 29
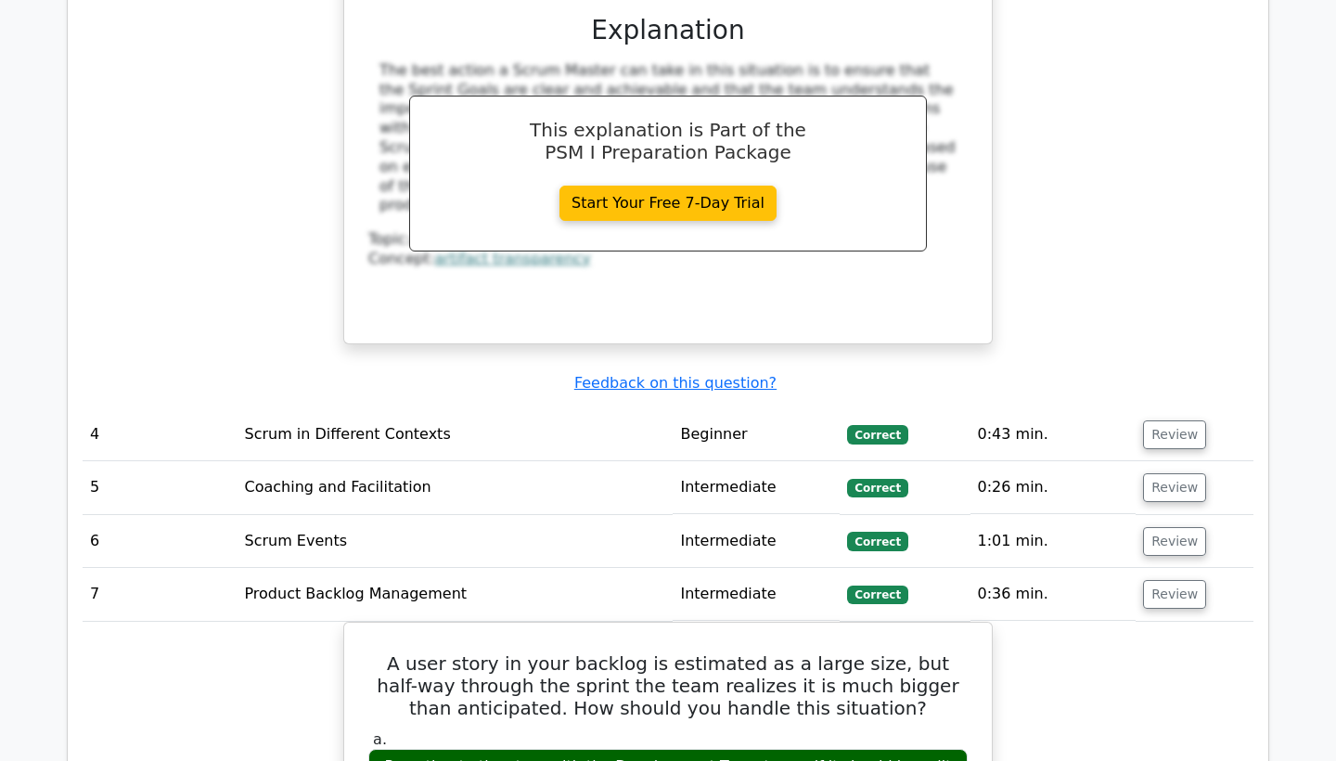
scroll to position [4213, 0]
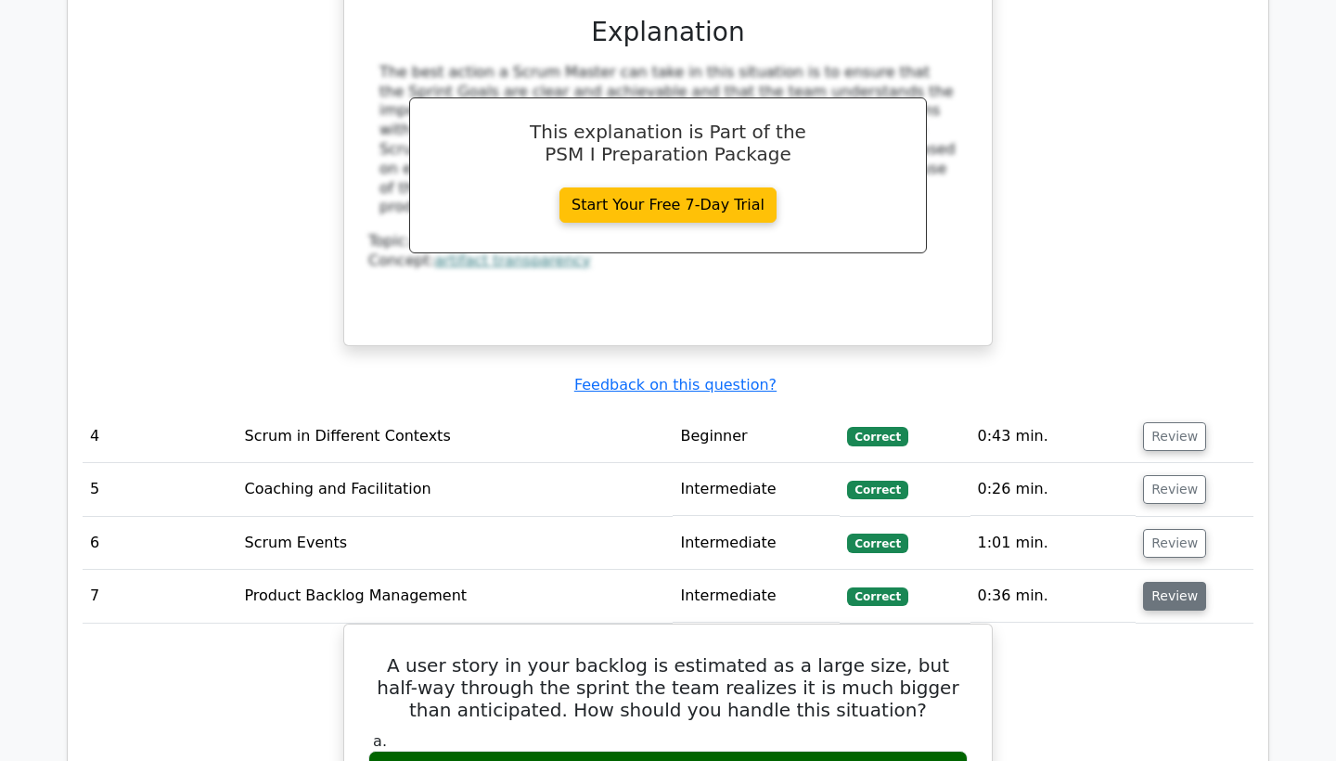
click at [1177, 582] on button "Review" at bounding box center [1174, 596] width 63 height 29
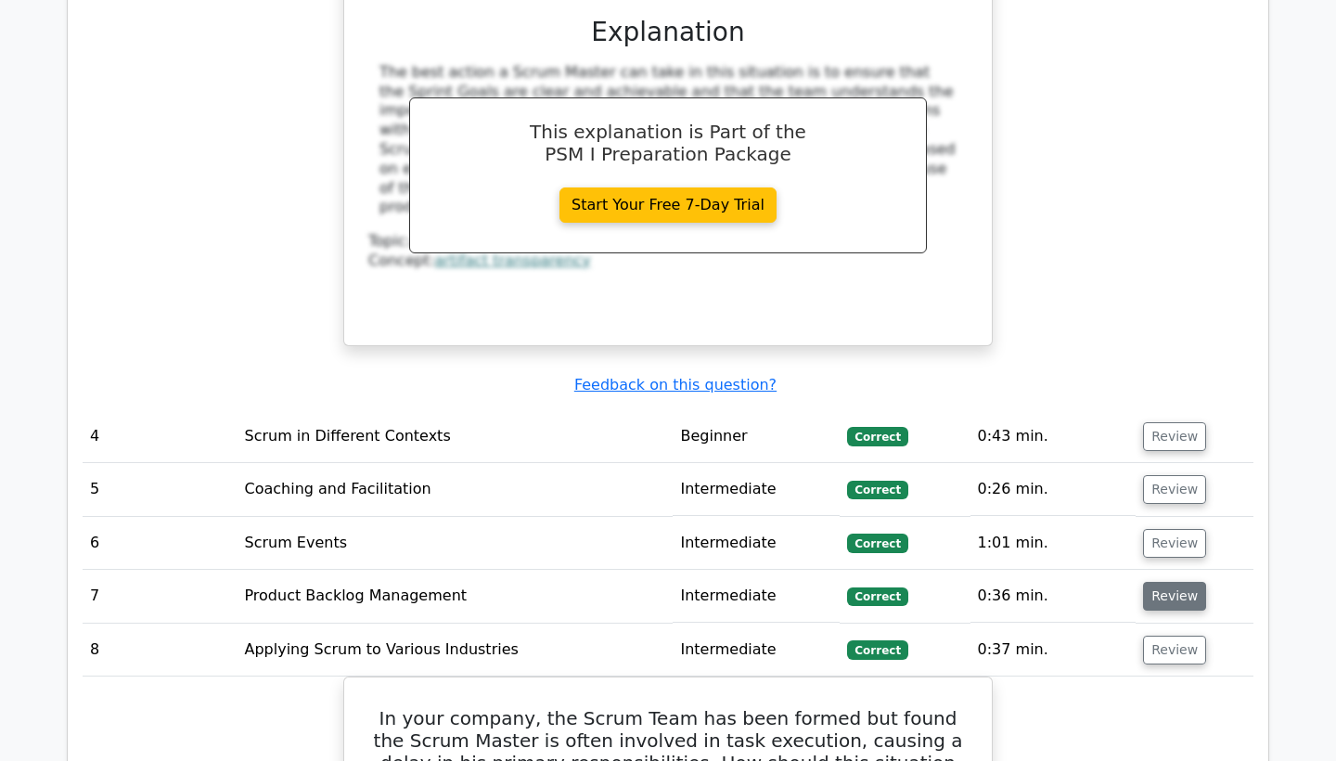
click at [1179, 582] on button "Review" at bounding box center [1174, 596] width 63 height 29
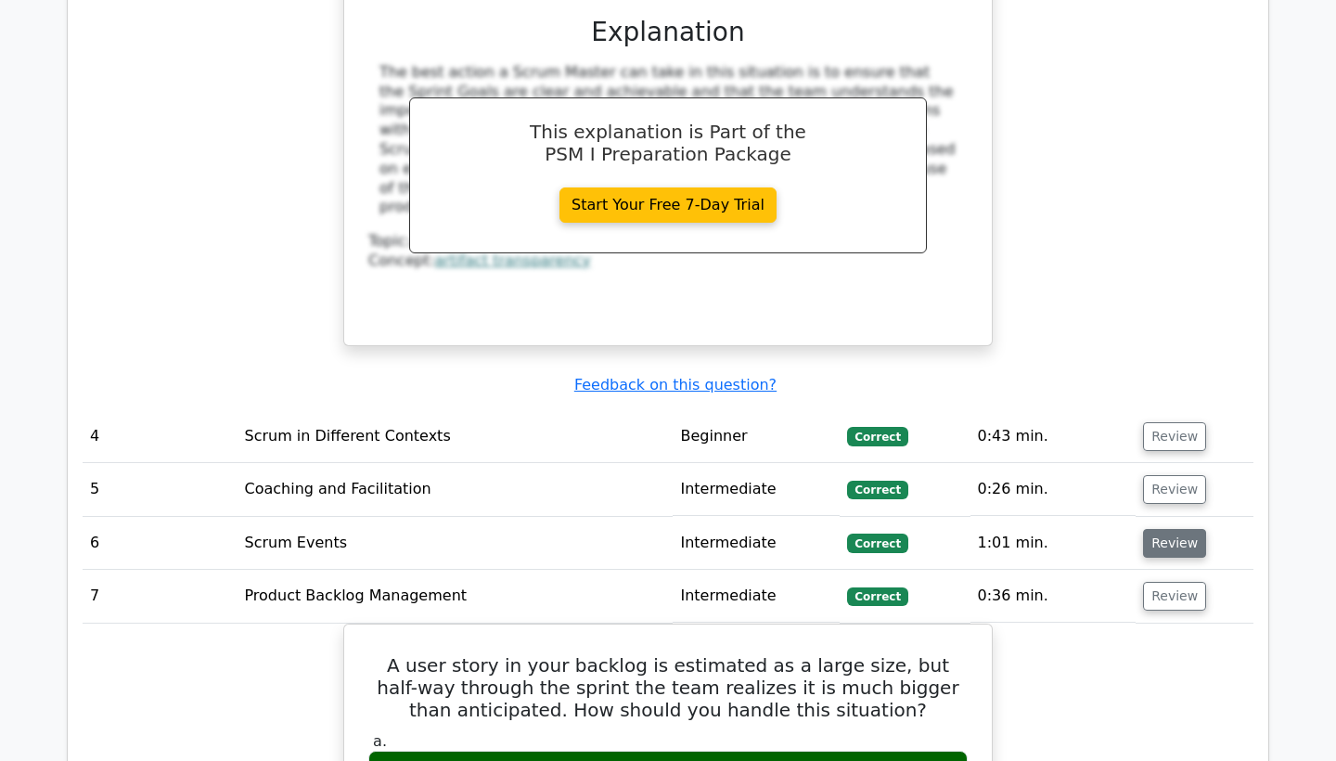
click at [1163, 529] on button "Review" at bounding box center [1174, 543] width 63 height 29
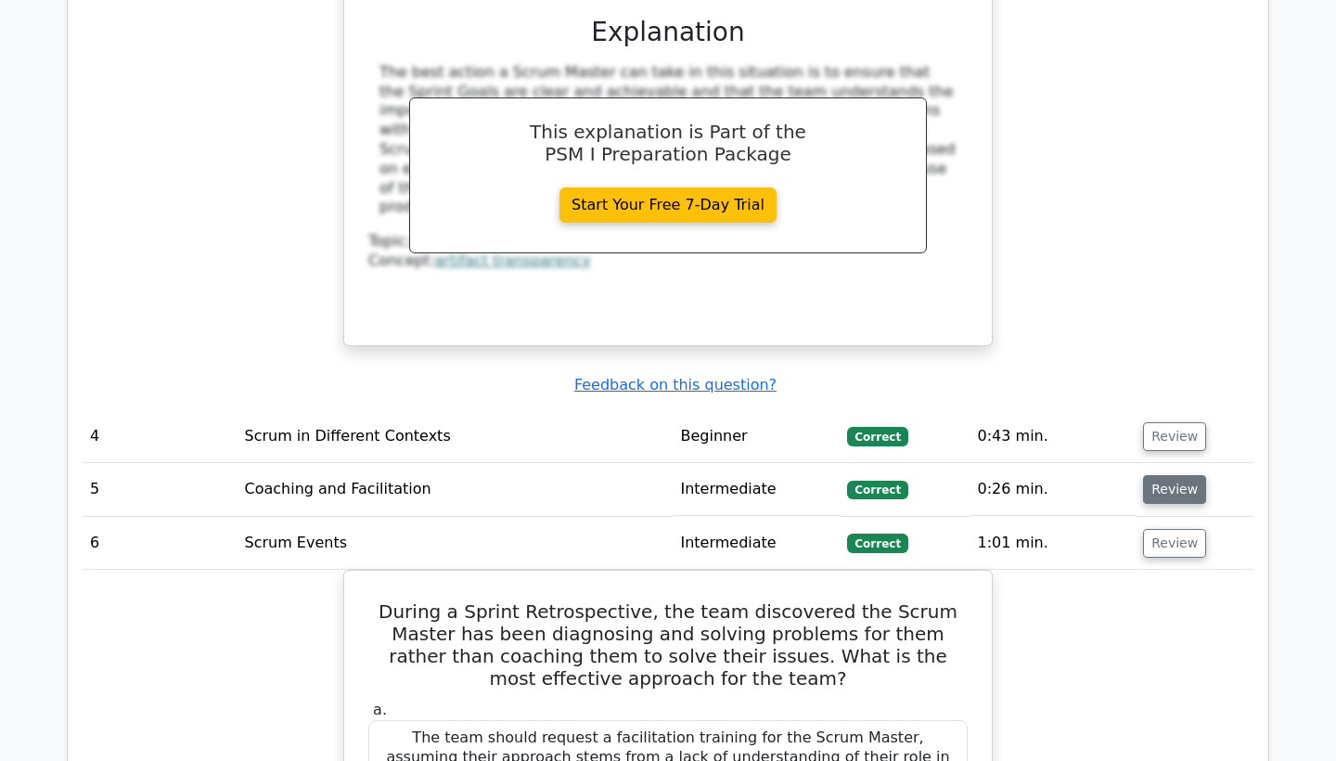
click at [1177, 475] on button "Review" at bounding box center [1174, 489] width 63 height 29
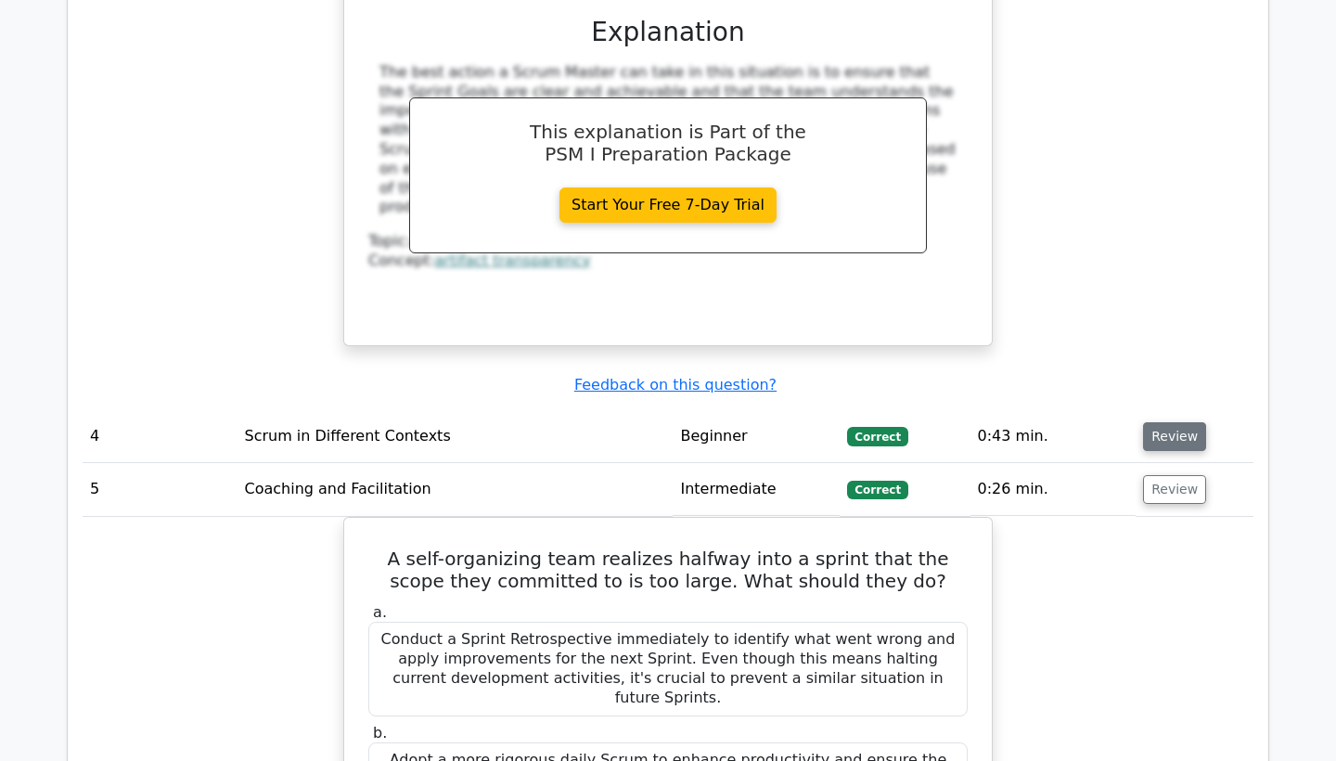
click at [1185, 422] on button "Review" at bounding box center [1174, 436] width 63 height 29
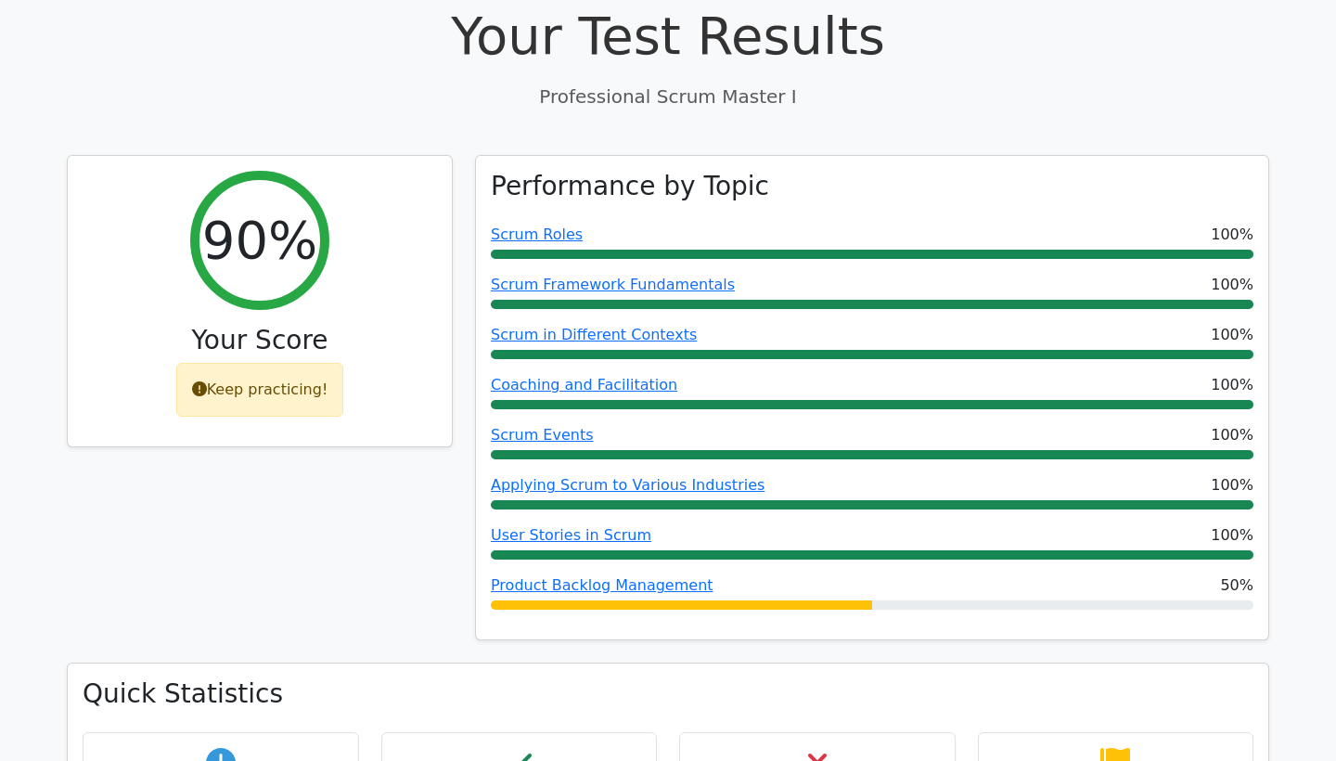
scroll to position [658, 0]
